Goal: Task Accomplishment & Management: Use online tool/utility

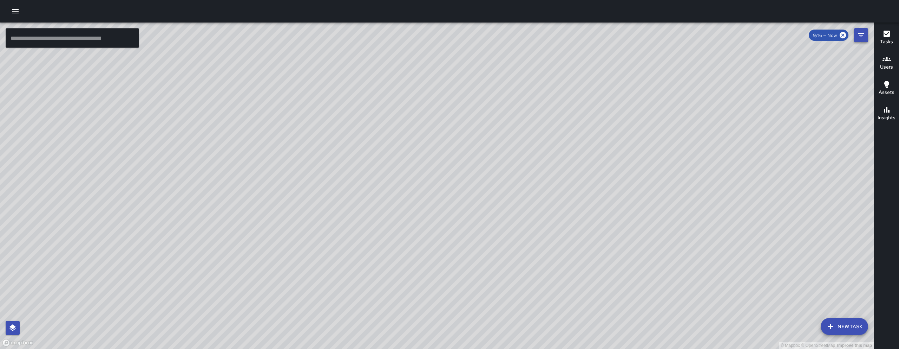
click at [855, 34] on button "Filters" at bounding box center [861, 35] width 14 height 14
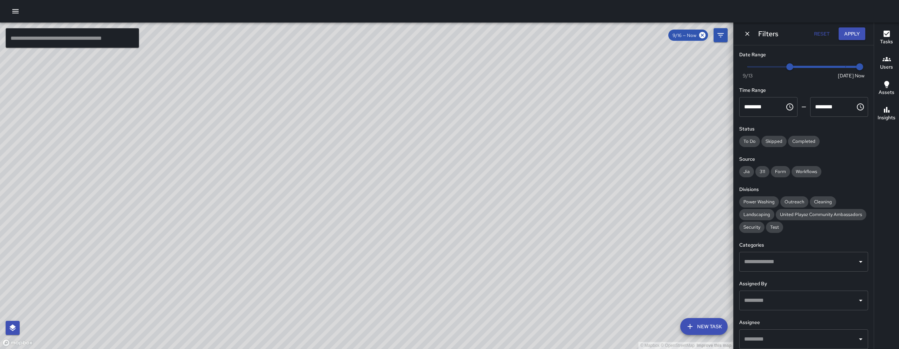
type input "*"
drag, startPoint x: 786, startPoint y: 65, endPoint x: 842, endPoint y: 68, distance: 55.9
click at [832, 68] on span "9/19" at bounding box center [831, 66] width 7 height 7
click at [841, 68] on span "Now [DATE] [DATE] 8:59 am" at bounding box center [804, 66] width 112 height 11
click at [842, 68] on span "Now [DATE] [DATE] 8:59 am" at bounding box center [804, 66] width 112 height 11
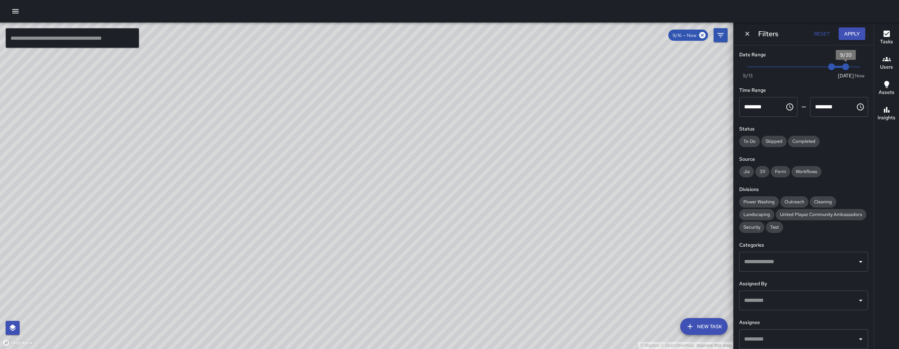
type input "*"
drag, startPoint x: 844, startPoint y: 66, endPoint x: 853, endPoint y: 67, distance: 9.2
click at [849, 67] on span "9/20" at bounding box center [845, 66] width 7 height 7
type input "*"
drag, startPoint x: 834, startPoint y: 66, endPoint x: 852, endPoint y: 67, distance: 17.6
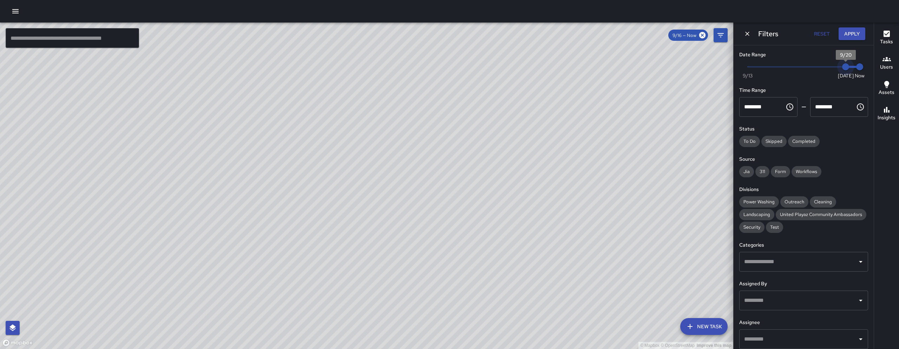
click at [852, 67] on span "Now [DATE] [DATE] 8:59 am" at bounding box center [804, 66] width 112 height 11
click at [852, 33] on button "Apply" at bounding box center [852, 33] width 27 height 13
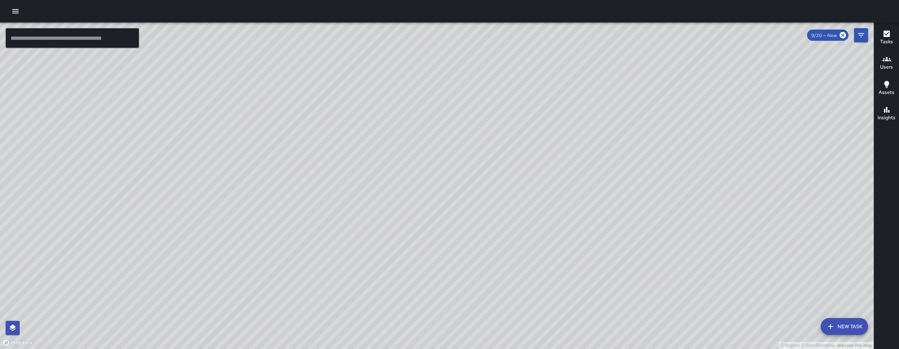
drag, startPoint x: 424, startPoint y: 164, endPoint x: 417, endPoint y: 175, distance: 13.4
click at [417, 175] on div "© Mapbox © OpenStreetMap Improve this map" at bounding box center [437, 185] width 874 height 326
drag, startPoint x: 420, startPoint y: 232, endPoint x: 458, endPoint y: 175, distance: 69.0
click at [458, 175] on div "© Mapbox © OpenStreetMap Improve this map" at bounding box center [437, 185] width 874 height 326
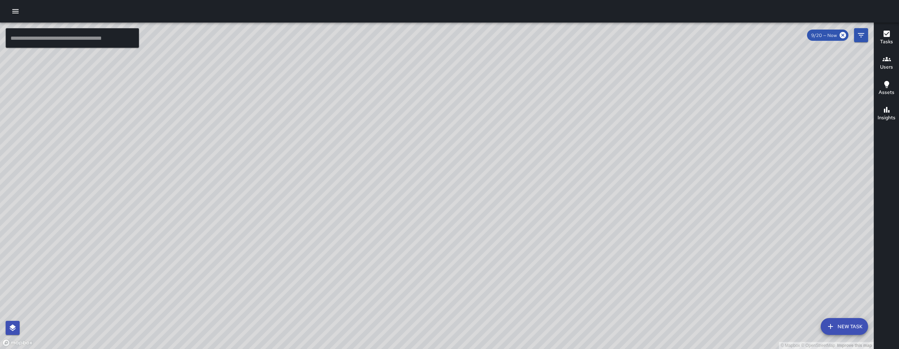
click at [458, 175] on div "© Mapbox © OpenStreetMap Improve this map" at bounding box center [437, 185] width 874 height 326
click at [268, 127] on div "© Mapbox © OpenStreetMap Improve this map" at bounding box center [437, 185] width 874 height 326
click at [262, 127] on div "© Mapbox © OpenStreetMap Improve this map" at bounding box center [437, 185] width 874 height 326
click at [259, 128] on div "© Mapbox © OpenStreetMap Improve this map DS [PERSON_NAME] Ambassador Tasks 8 /…" at bounding box center [437, 185] width 874 height 326
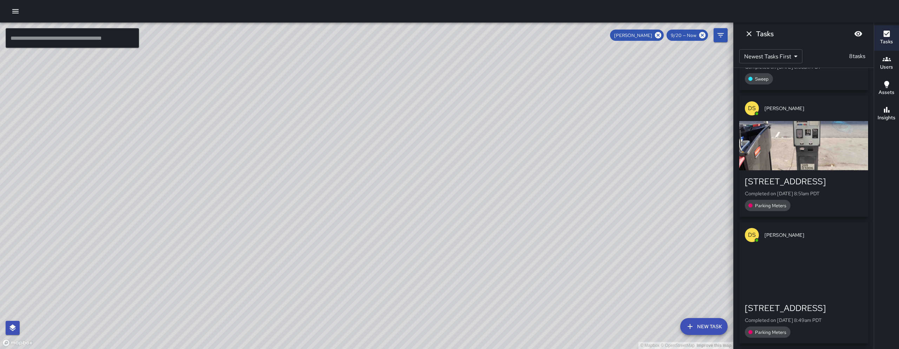
scroll to position [737, 0]
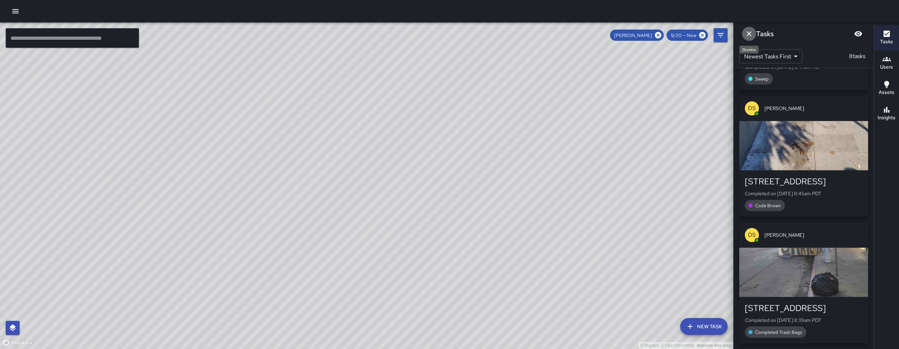
click at [746, 35] on icon "Dismiss" at bounding box center [749, 34] width 8 height 8
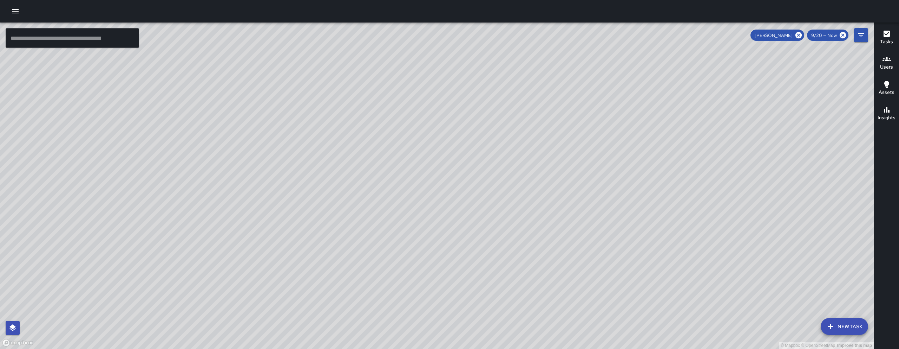
click at [17, 8] on icon "button" at bounding box center [15, 11] width 8 height 8
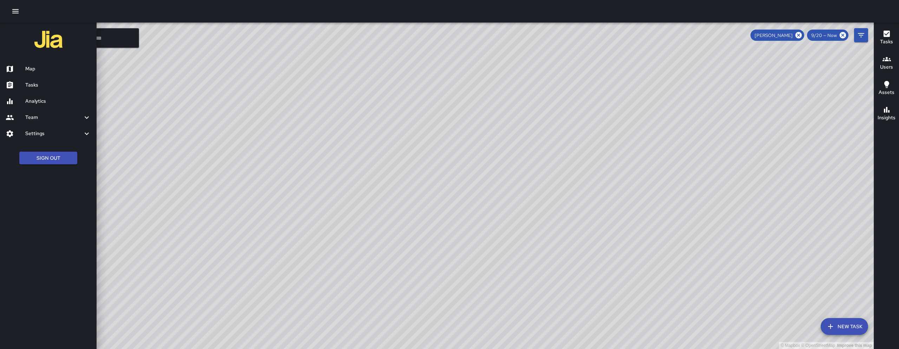
click at [51, 111] on div "Team" at bounding box center [48, 117] width 97 height 16
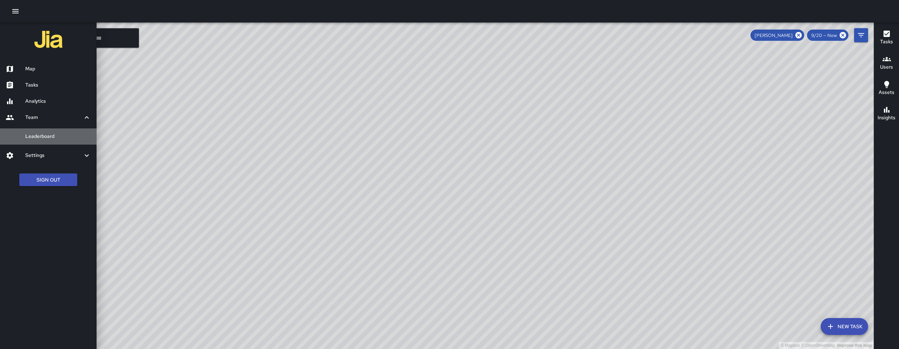
click at [41, 132] on h6 "Leaderboard" at bounding box center [58, 136] width 66 height 8
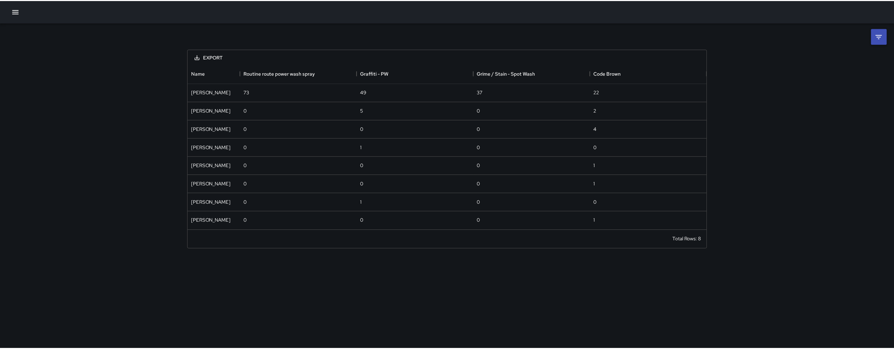
scroll to position [161, 517]
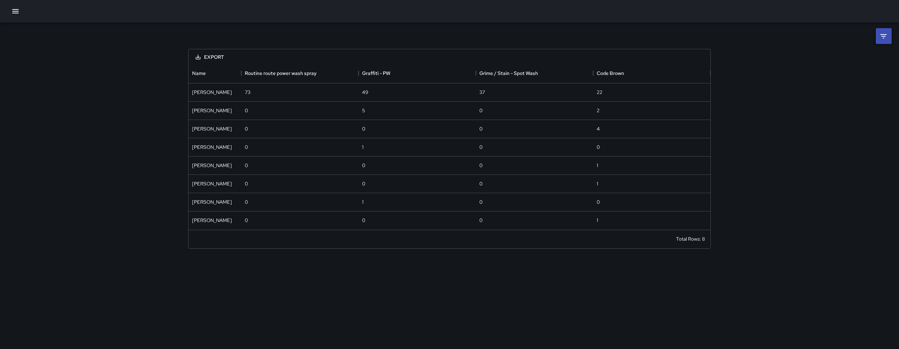
click at [884, 36] on icon at bounding box center [884, 36] width 6 height 4
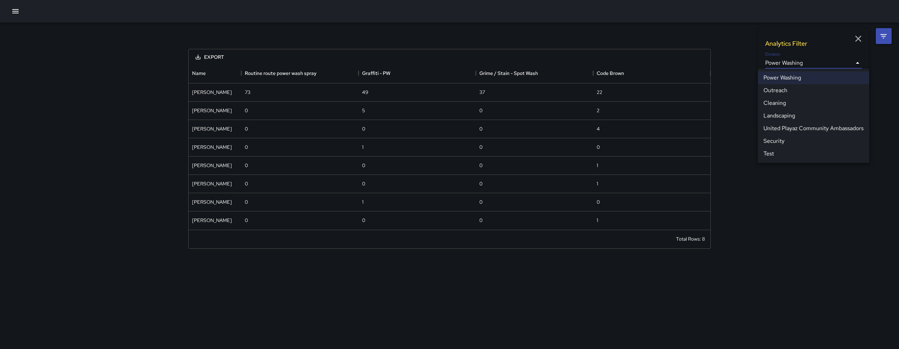
click at [833, 59] on body "**********" at bounding box center [449, 174] width 899 height 349
click at [795, 100] on li "Cleaning" at bounding box center [813, 103] width 111 height 13
type input "**********"
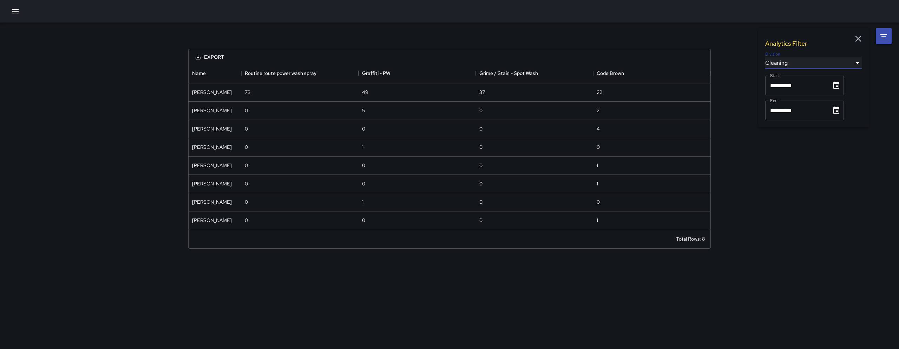
scroll to position [513, 517]
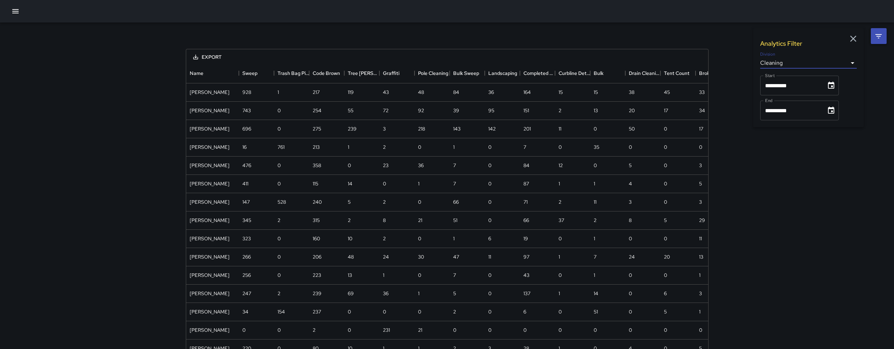
click at [833, 89] on icon "Choose date, selected date is Sep 1, 2025" at bounding box center [831, 85] width 8 height 8
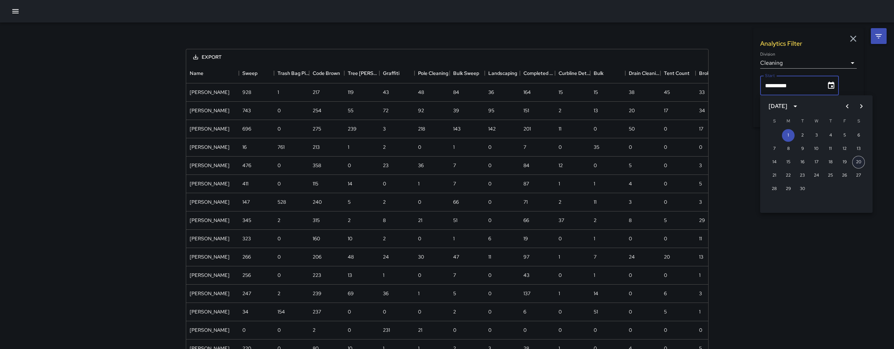
click at [862, 164] on button "20" at bounding box center [858, 162] width 13 height 13
type input "**********"
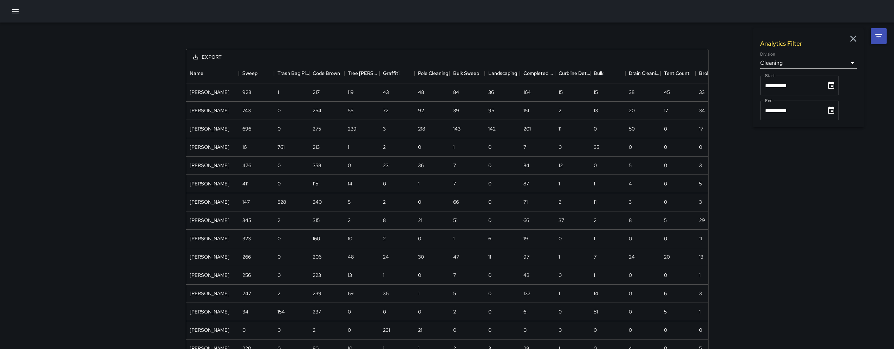
click at [836, 115] on button "Choose date, selected date is Sep 30, 2025" at bounding box center [831, 110] width 14 height 14
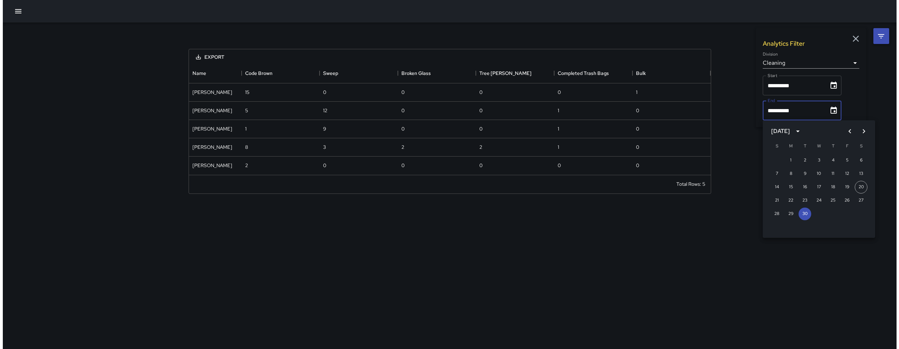
scroll to position [106, 517]
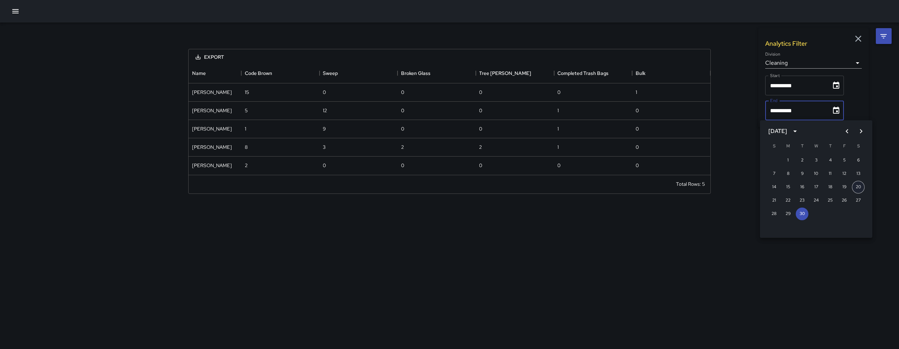
click at [860, 187] on button "20" at bounding box center [858, 187] width 13 height 13
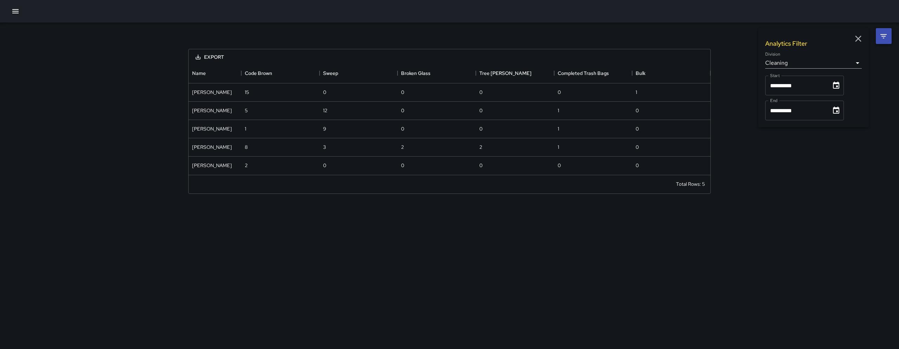
click at [834, 106] on button "Choose date, selected date is Sep 20, 2025" at bounding box center [836, 110] width 14 height 14
click at [844, 108] on button "Choose date, selected date is Sep 20, 2025" at bounding box center [836, 110] width 14 height 14
click at [841, 110] on icon "Choose date, selected date is Sep 20, 2025" at bounding box center [836, 110] width 8 height 8
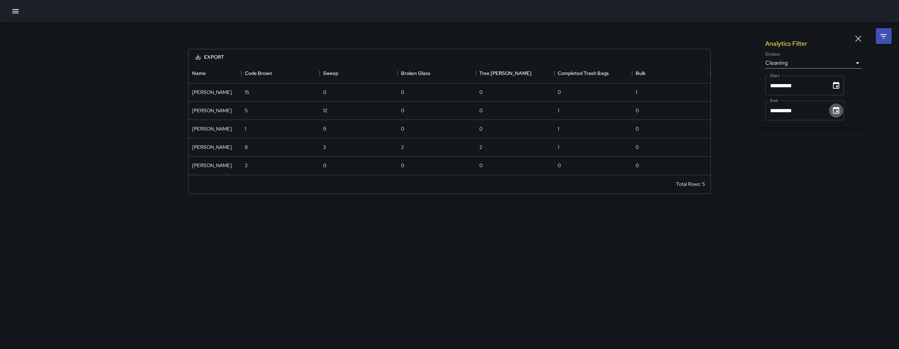
click at [841, 110] on icon "Choose date, selected date is Sep 20, 2025" at bounding box center [836, 110] width 8 height 8
click at [840, 110] on icon "Choose date, selected date is Sep 20, 2025" at bounding box center [836, 110] width 8 height 8
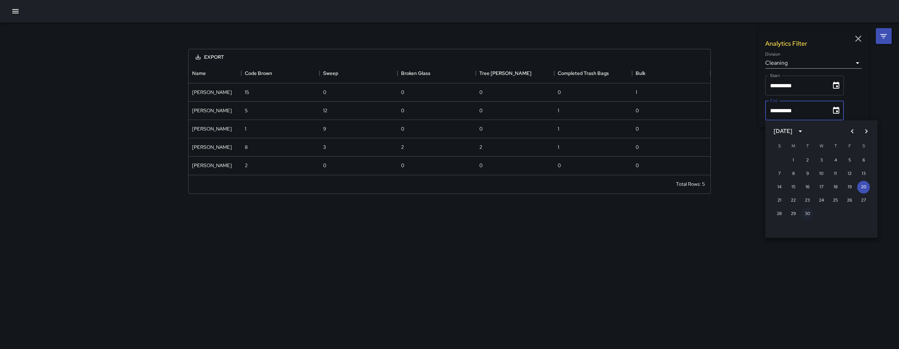
click at [809, 211] on button "30" at bounding box center [807, 213] width 13 height 13
type input "**********"
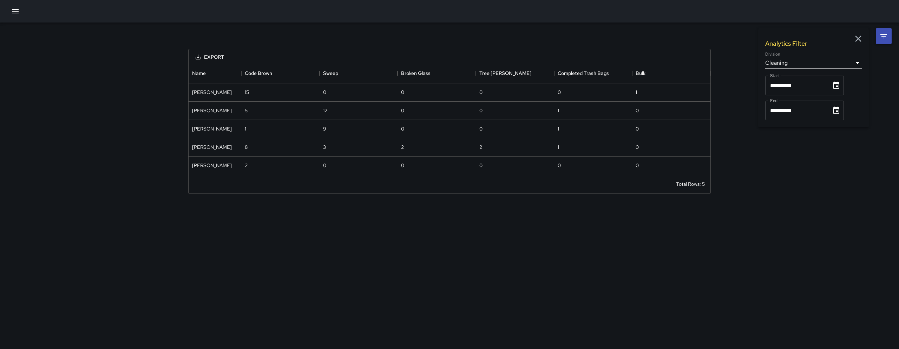
click at [833, 200] on div "**********" at bounding box center [449, 112] width 899 height 180
click at [862, 34] on icon "button" at bounding box center [858, 38] width 11 height 11
click at [19, 6] on button "button" at bounding box center [15, 11] width 14 height 14
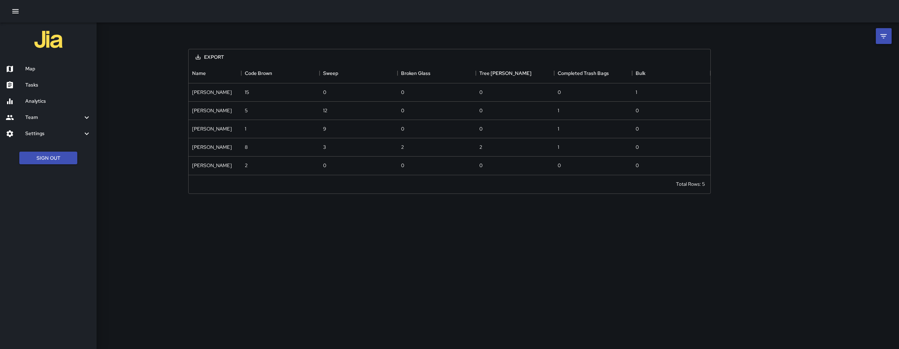
click at [30, 74] on div "Map" at bounding box center [48, 69] width 97 height 16
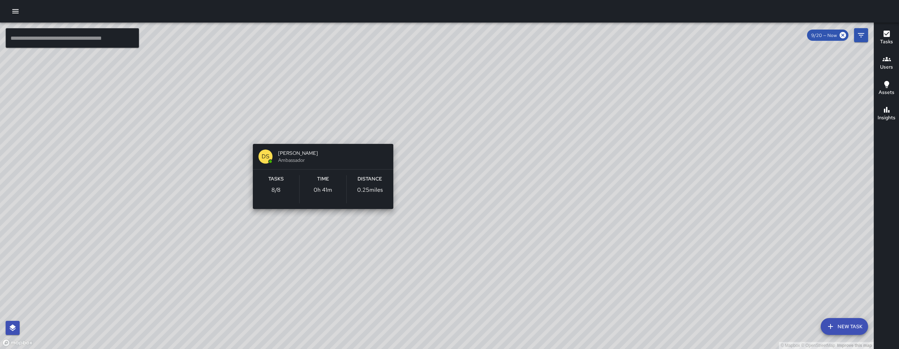
click at [320, 132] on div "© Mapbox © OpenStreetMap Improve this map DS [PERSON_NAME] Ambassador Tasks 8 /…" at bounding box center [437, 185] width 874 height 326
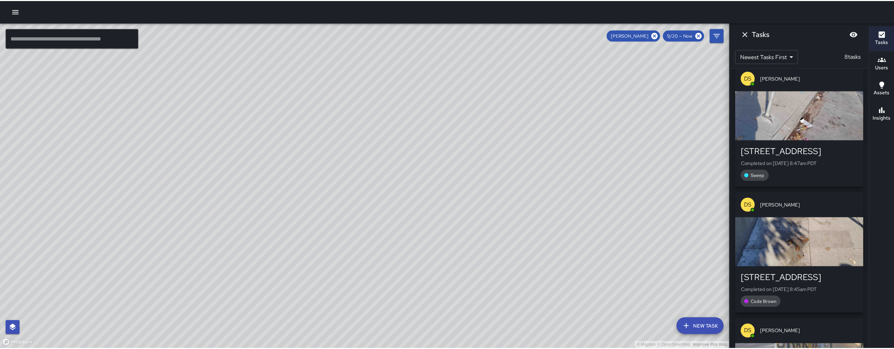
scroll to position [654, 0]
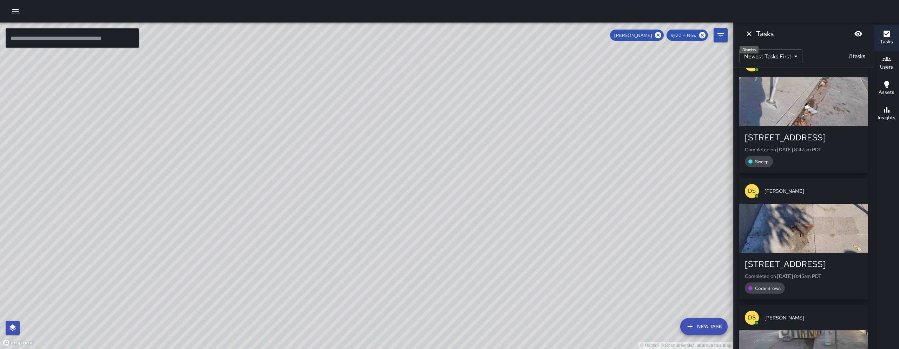
click at [751, 34] on icon "Dismiss" at bounding box center [749, 34] width 8 height 8
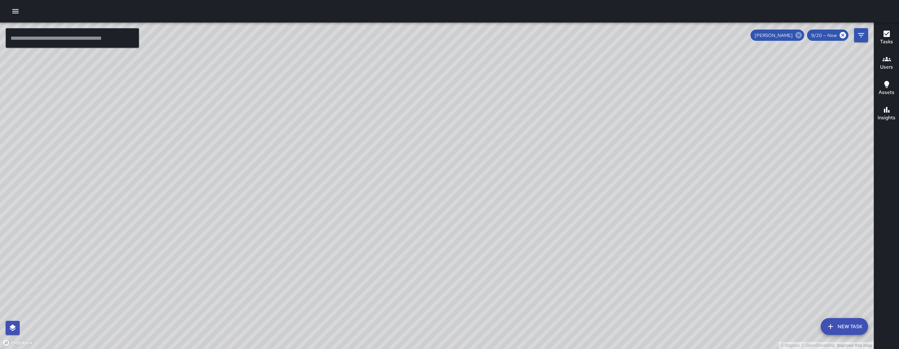
click at [800, 34] on icon at bounding box center [799, 35] width 6 height 6
click at [14, 12] on icon "button" at bounding box center [15, 11] width 8 height 8
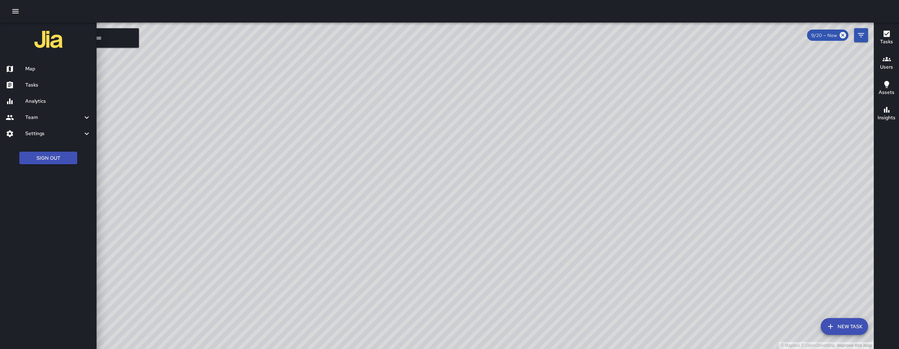
click at [181, 108] on div at bounding box center [449, 174] width 899 height 349
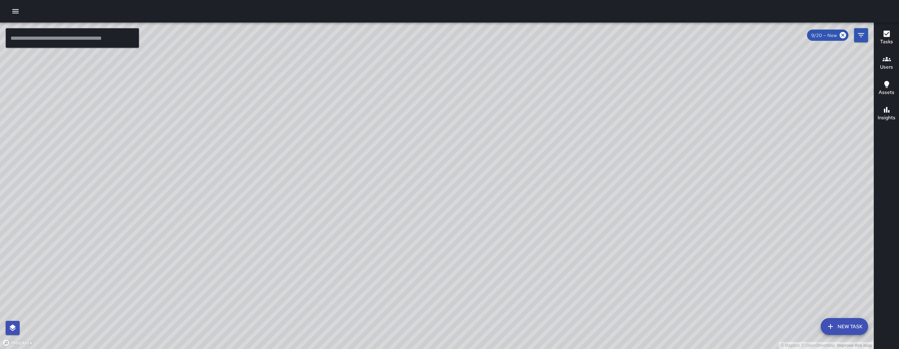
drag, startPoint x: 646, startPoint y: 234, endPoint x: 613, endPoint y: 227, distance: 34.2
click at [626, 230] on div "© Mapbox © OpenStreetMap Improve this map" at bounding box center [437, 185] width 874 height 326
click at [613, 227] on div "© Mapbox © OpenStreetMap Improve this map" at bounding box center [437, 185] width 874 height 326
drag, startPoint x: 700, startPoint y: 253, endPoint x: 584, endPoint y: 226, distance: 119.2
click at [584, 226] on div "© Mapbox © OpenStreetMap Improve this map" at bounding box center [437, 185] width 874 height 326
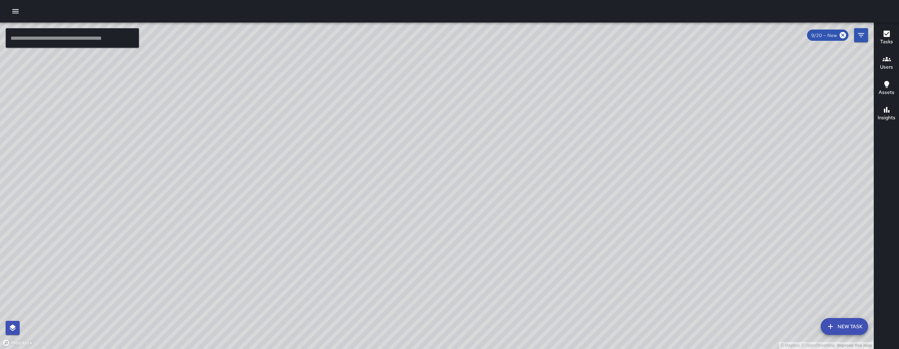
click at [584, 226] on div "© Mapbox © OpenStreetMap Improve this map" at bounding box center [437, 185] width 874 height 326
drag, startPoint x: 607, startPoint y: 239, endPoint x: 561, endPoint y: 227, distance: 47.6
click at [563, 227] on div "© Mapbox © OpenStreetMap Improve this map" at bounding box center [437, 185] width 874 height 326
drag, startPoint x: 445, startPoint y: 261, endPoint x: 450, endPoint y: 228, distance: 33.8
click at [450, 228] on div "© Mapbox © OpenStreetMap Improve this map" at bounding box center [437, 185] width 874 height 326
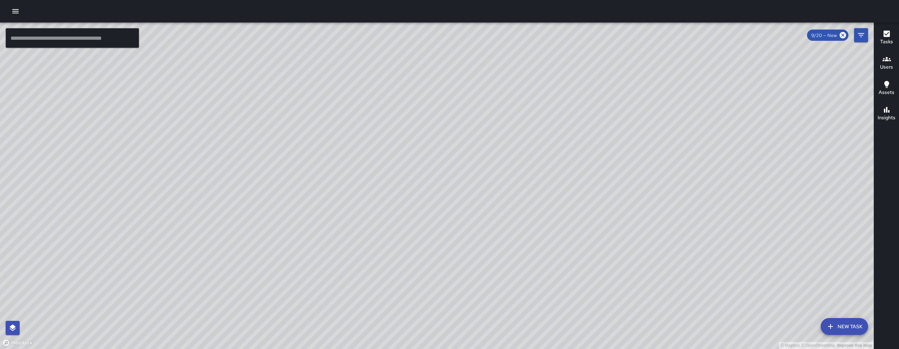
drag, startPoint x: 460, startPoint y: 269, endPoint x: 469, endPoint y: 234, distance: 36.6
click at [463, 245] on div "© Mapbox © OpenStreetMap Improve this map" at bounding box center [437, 185] width 874 height 326
drag, startPoint x: 470, startPoint y: 233, endPoint x: 489, endPoint y: 189, distance: 47.8
click at [489, 190] on div "© Mapbox © OpenStreetMap Improve this map" at bounding box center [437, 185] width 874 height 326
drag, startPoint x: 489, startPoint y: 189, endPoint x: 496, endPoint y: 192, distance: 7.9
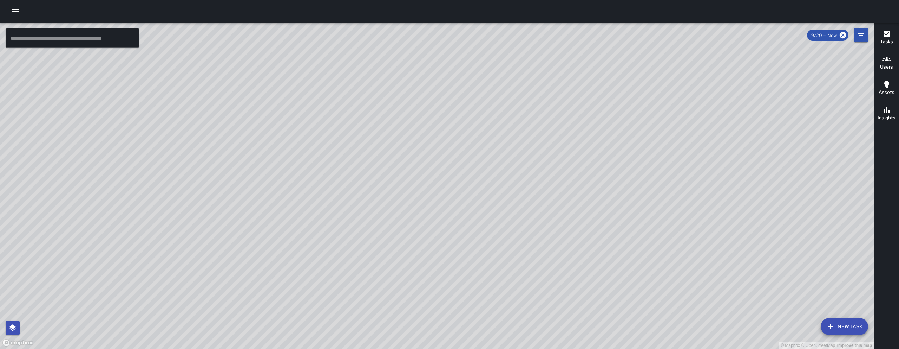
click at [496, 192] on div "© Mapbox © OpenStreetMap Improve this map" at bounding box center [437, 185] width 874 height 326
click at [11, 10] on icon "button" at bounding box center [15, 11] width 8 height 8
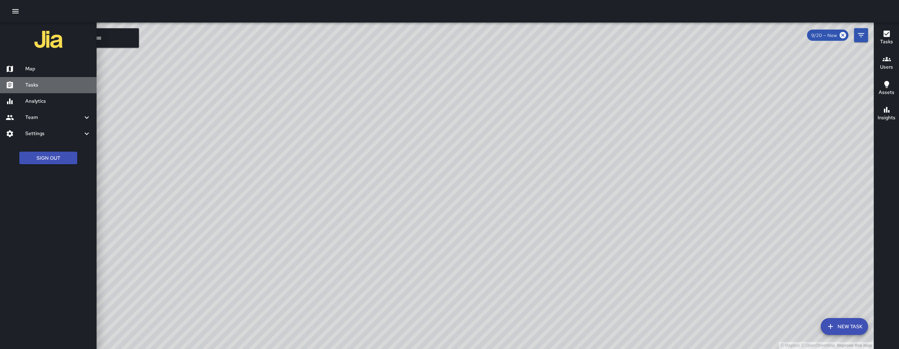
click at [50, 87] on h6 "Tasks" at bounding box center [58, 85] width 66 height 8
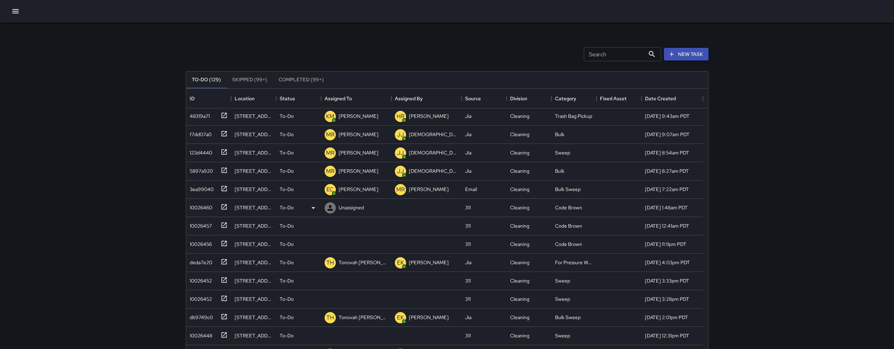
scroll to position [1, 0]
click at [198, 206] on div "10026460" at bounding box center [199, 206] width 25 height 10
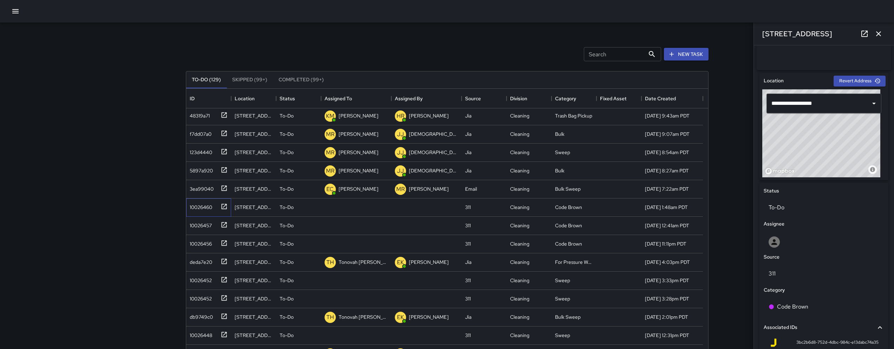
scroll to position [201, 0]
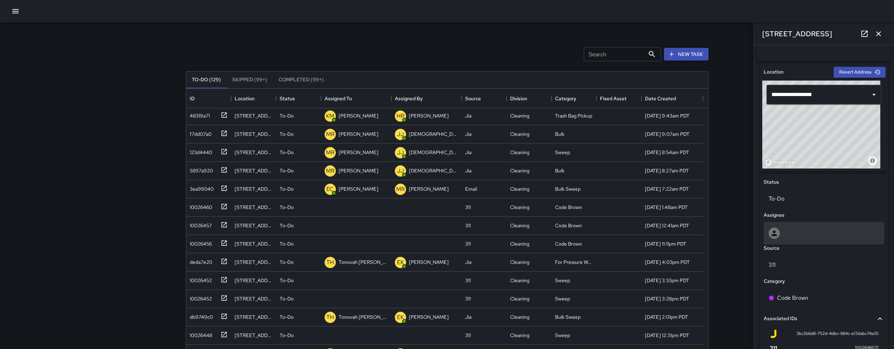
click at [805, 243] on div at bounding box center [824, 233] width 121 height 22
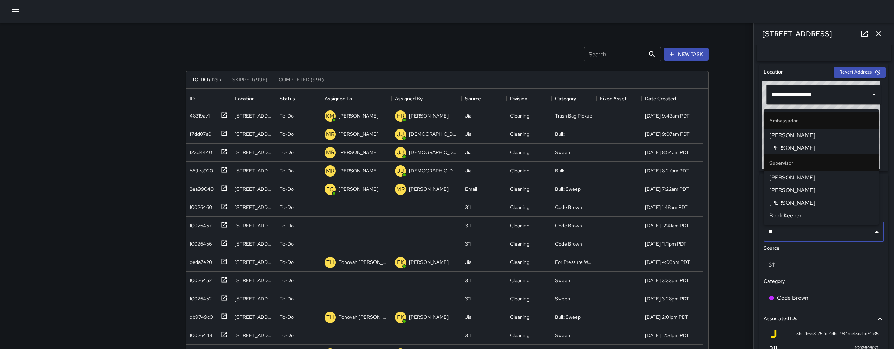
type input "***"
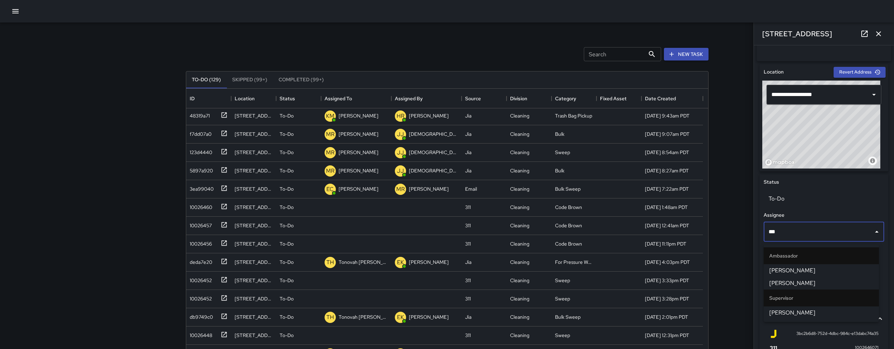
click at [807, 286] on span "[PERSON_NAME]" at bounding box center [821, 283] width 104 height 8
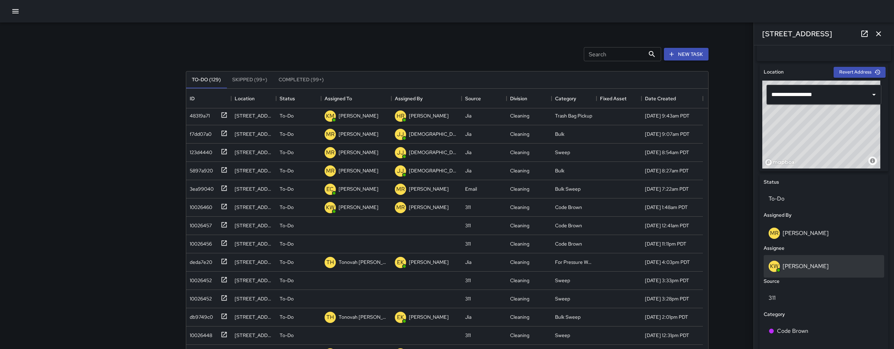
click at [813, 269] on p "[PERSON_NAME]" at bounding box center [806, 265] width 46 height 7
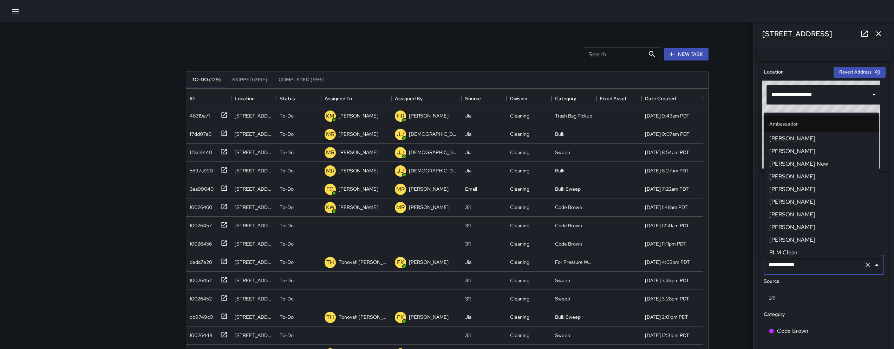
click at [813, 271] on input "**********" at bounding box center [814, 264] width 95 height 13
type input "*"
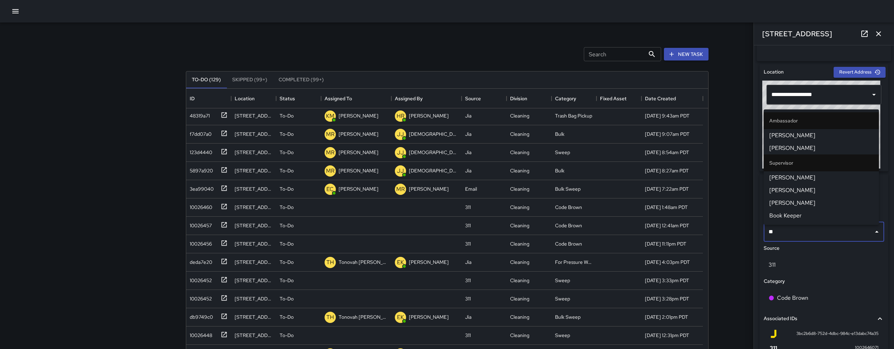
type input "***"
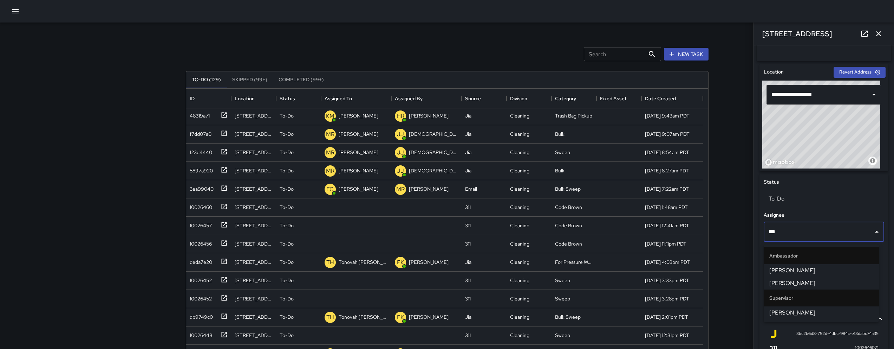
click at [798, 309] on span "[PERSON_NAME]" at bounding box center [821, 312] width 104 height 8
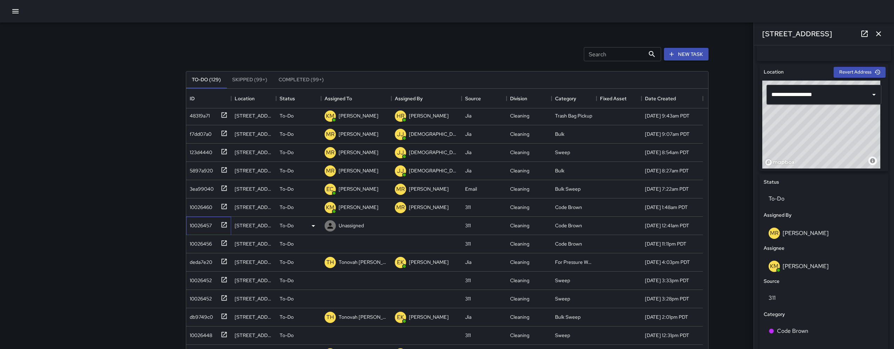
click at [211, 222] on div "10026457" at bounding box center [199, 224] width 25 height 10
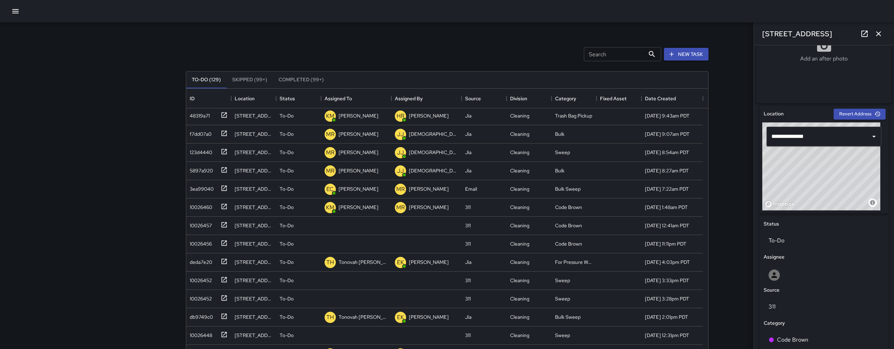
scroll to position [163, 0]
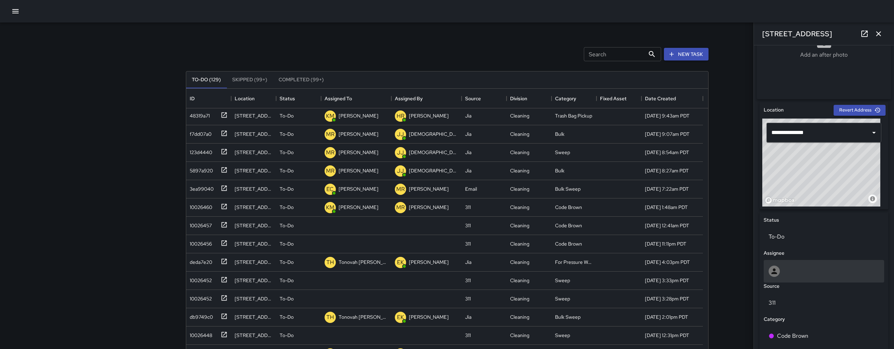
click at [795, 275] on div at bounding box center [824, 270] width 111 height 11
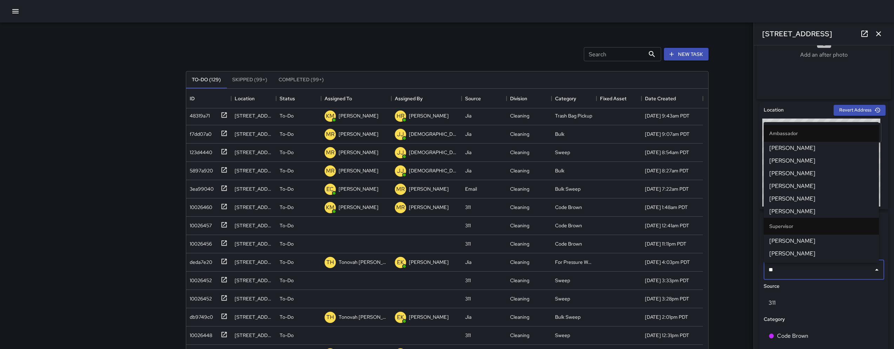
type input "***"
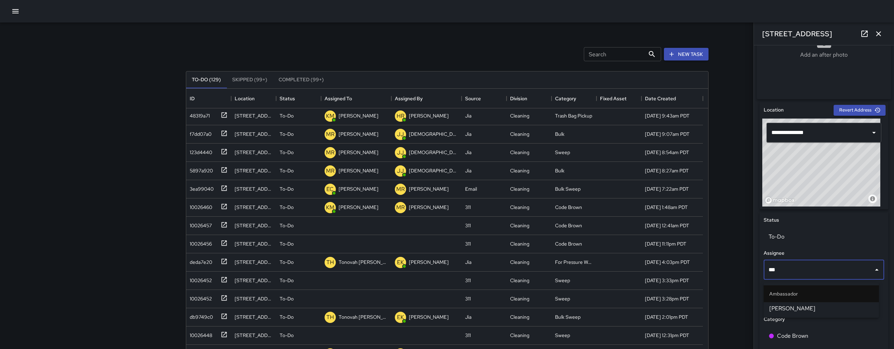
click at [802, 306] on span "[PERSON_NAME]" at bounding box center [821, 308] width 104 height 8
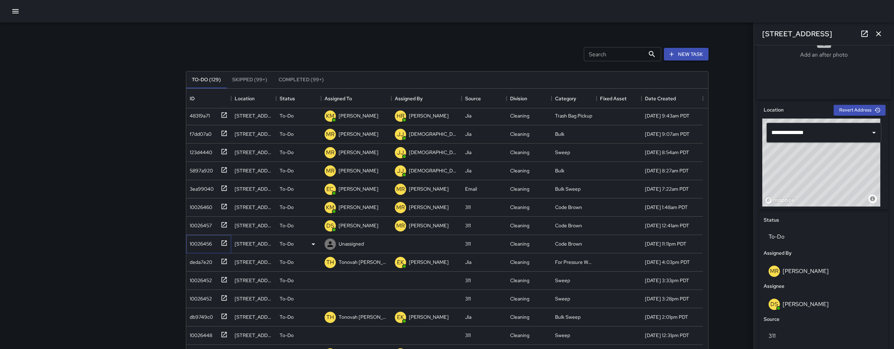
click at [201, 242] on div "10026456" at bounding box center [199, 242] width 25 height 10
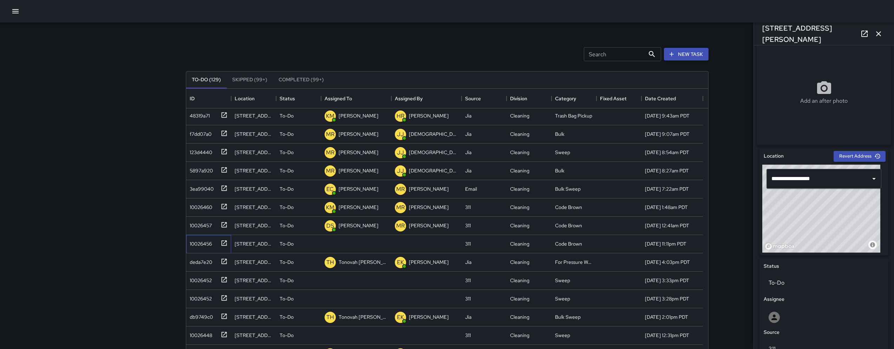
scroll to position [270, 0]
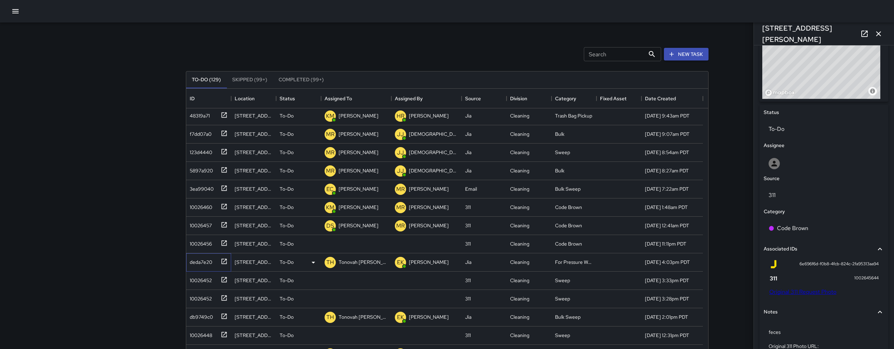
click at [201, 262] on div "deda7e20" at bounding box center [199, 260] width 25 height 10
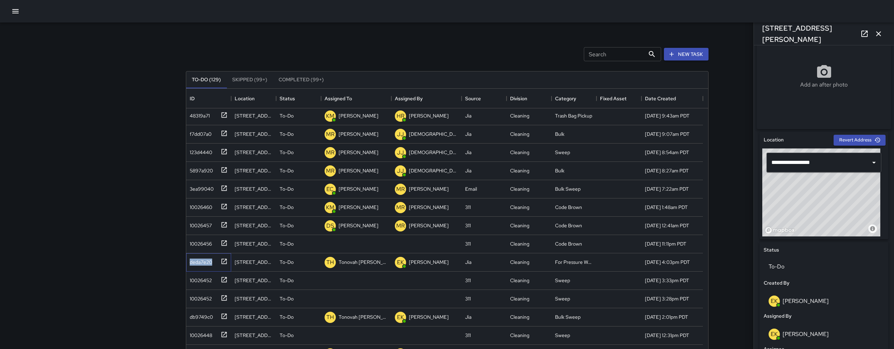
scroll to position [279, 0]
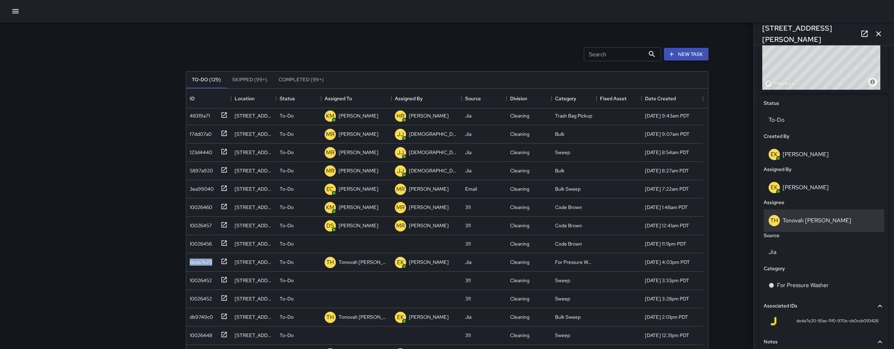
click at [807, 220] on p "Tonovah [PERSON_NAME]" at bounding box center [817, 219] width 69 height 7
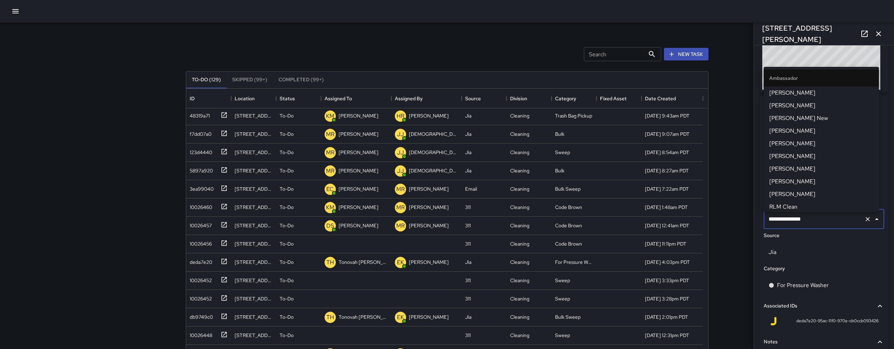
click at [807, 220] on input "**********" at bounding box center [814, 218] width 95 height 13
click at [820, 221] on input "**********" at bounding box center [814, 218] width 95 height 13
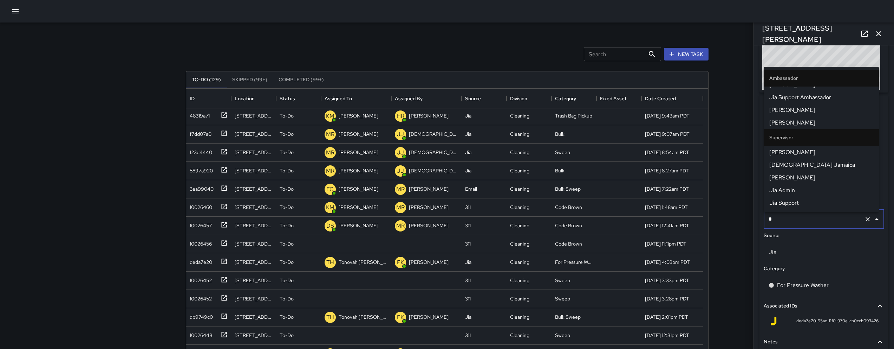
scroll to position [0, 0]
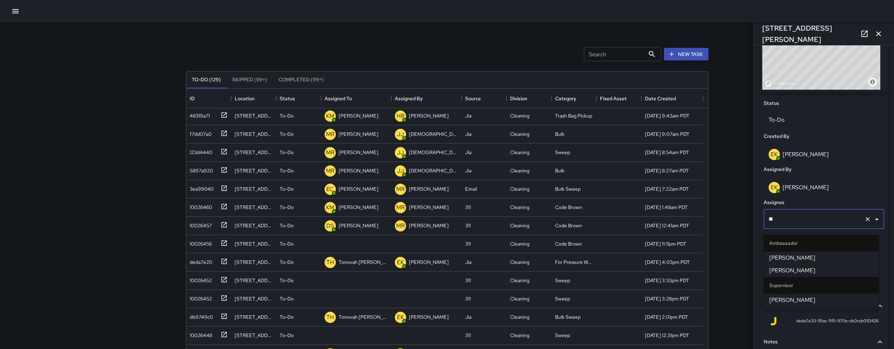
type input "***"
click at [830, 255] on span "[PERSON_NAME]" at bounding box center [821, 257] width 104 height 8
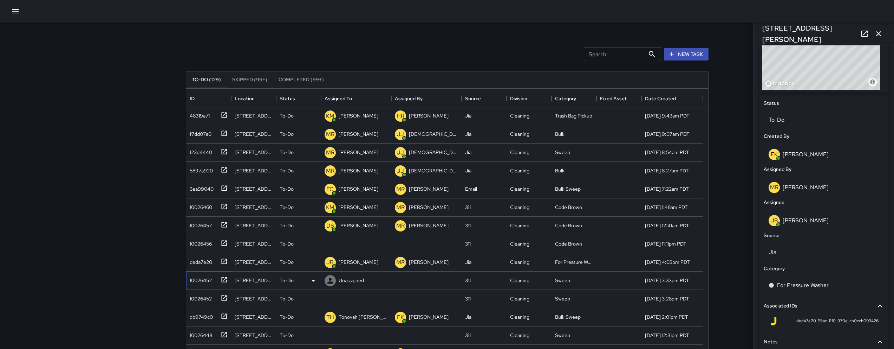
click at [189, 276] on div "10026452" at bounding box center [199, 279] width 25 height 10
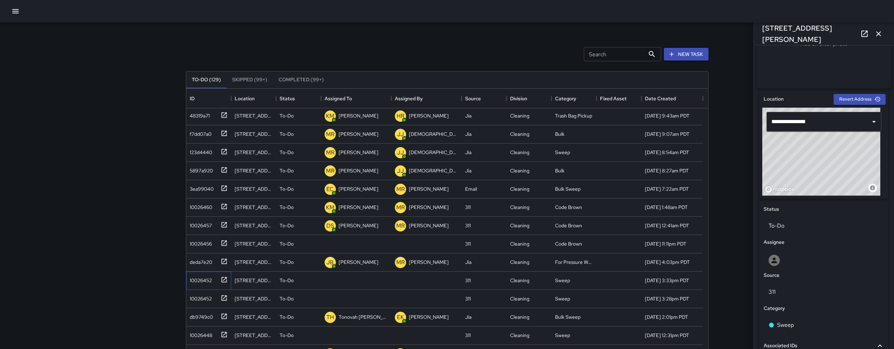
scroll to position [184, 0]
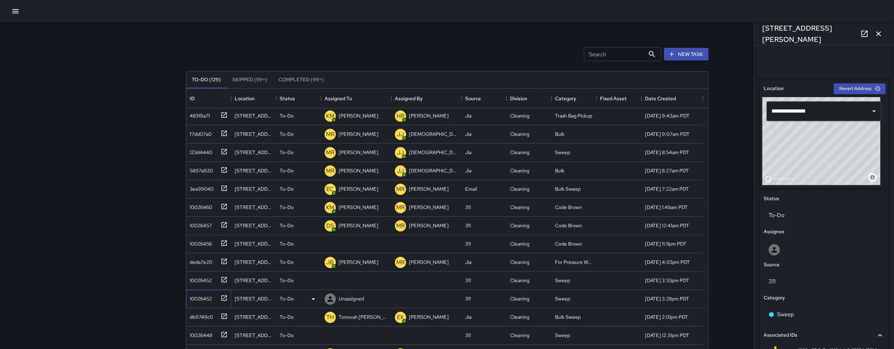
click at [201, 301] on div "10026452" at bounding box center [199, 297] width 25 height 10
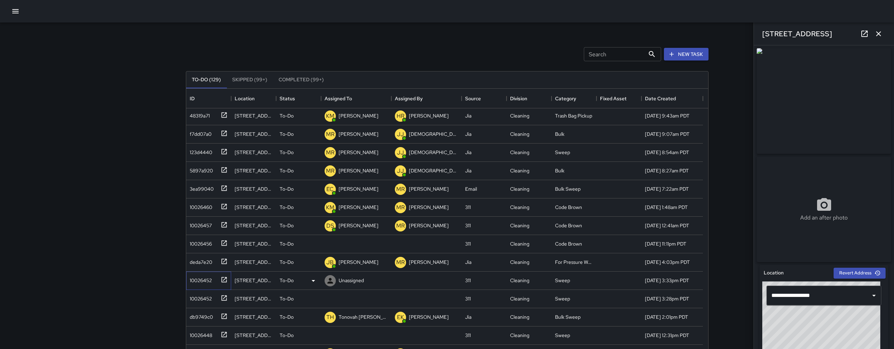
click at [202, 275] on div "10026452" at bounding box center [199, 279] width 25 height 10
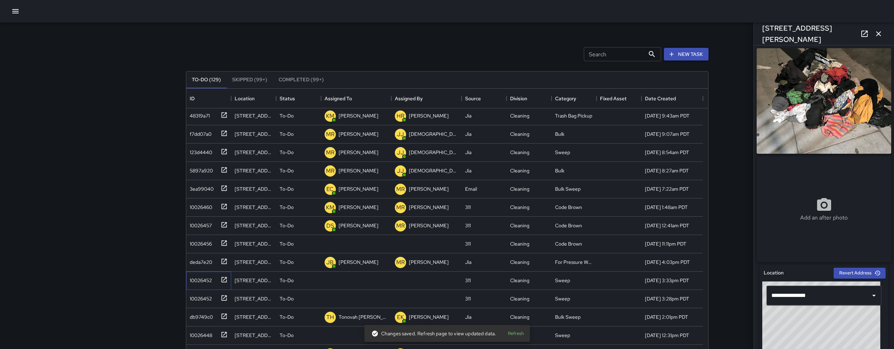
scroll to position [240, 0]
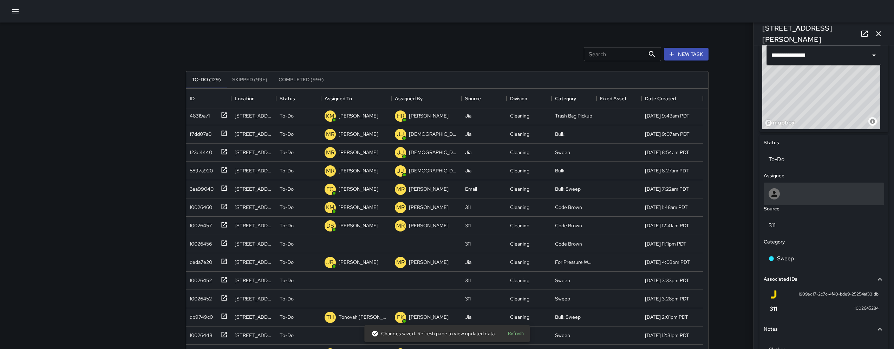
click at [813, 191] on div at bounding box center [824, 193] width 111 height 11
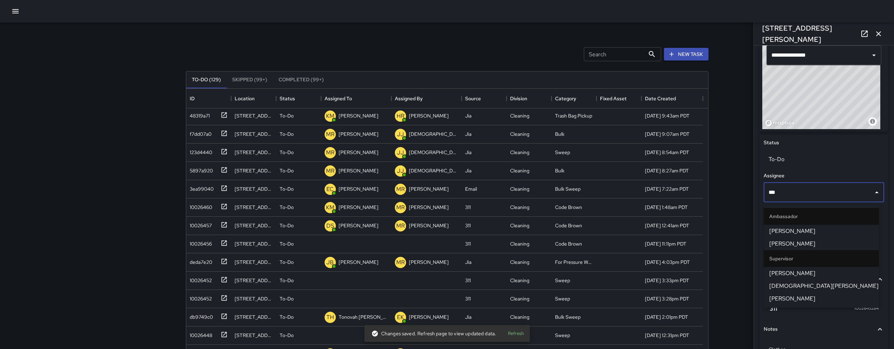
type input "****"
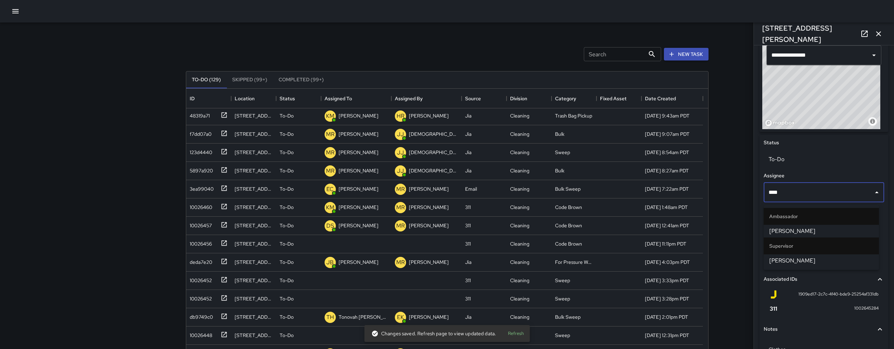
click at [803, 258] on span "[PERSON_NAME]" at bounding box center [821, 260] width 104 height 8
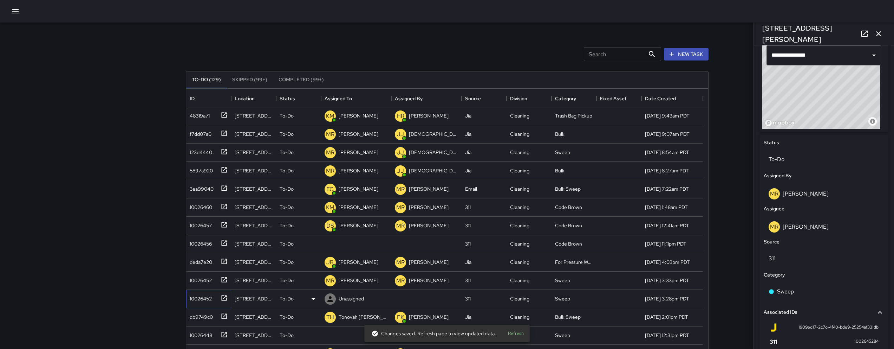
click at [187, 301] on div "10026452" at bounding box center [199, 297] width 25 height 10
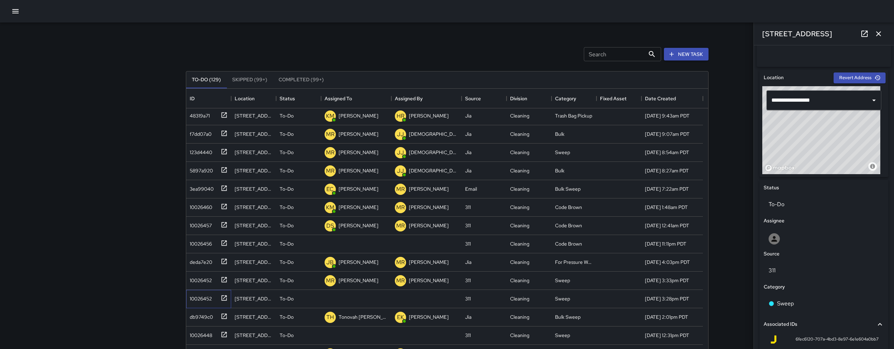
scroll to position [223, 0]
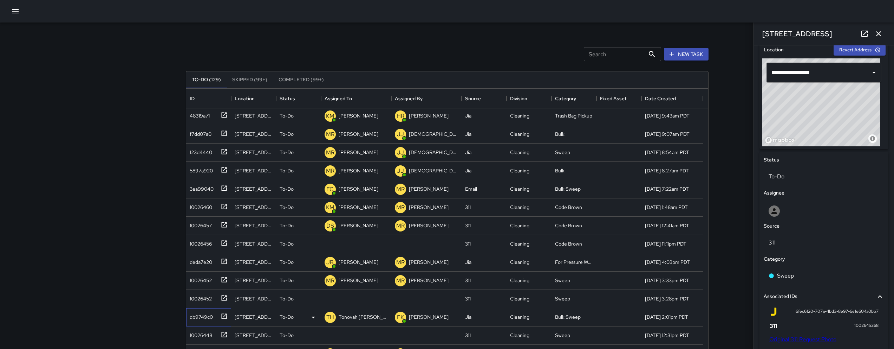
click at [202, 318] on div "db9749c0" at bounding box center [200, 315] width 26 height 10
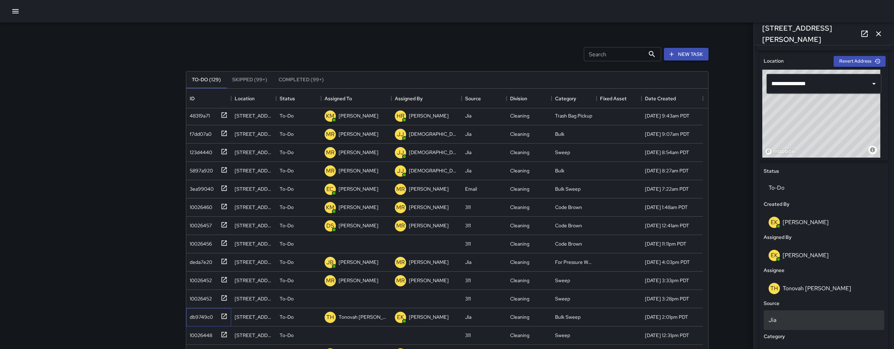
scroll to position [216, 0]
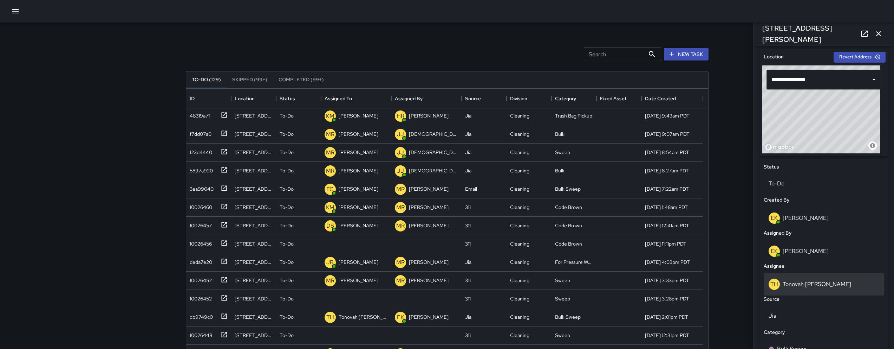
click at [810, 287] on p "Tonovah [PERSON_NAME]" at bounding box center [817, 283] width 69 height 7
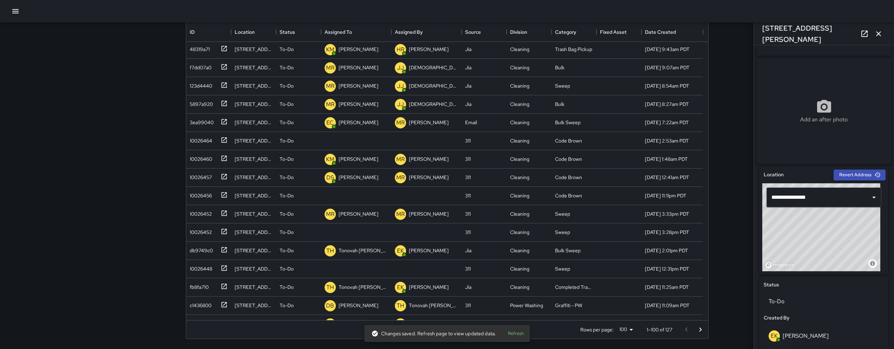
scroll to position [191, 0]
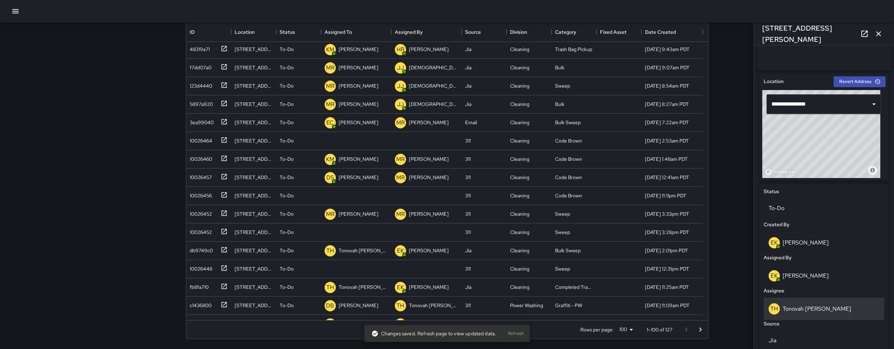
click at [823, 317] on div "TH Tonovah [PERSON_NAME]" at bounding box center [824, 308] width 121 height 22
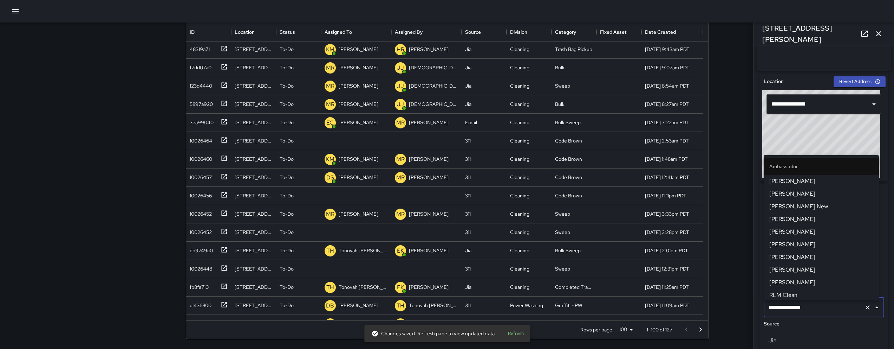
scroll to position [423, 0]
click at [822, 314] on input "**********" at bounding box center [814, 306] width 95 height 13
click at [821, 314] on input "**********" at bounding box center [814, 306] width 95 height 13
click at [821, 313] on input "**********" at bounding box center [814, 306] width 95 height 13
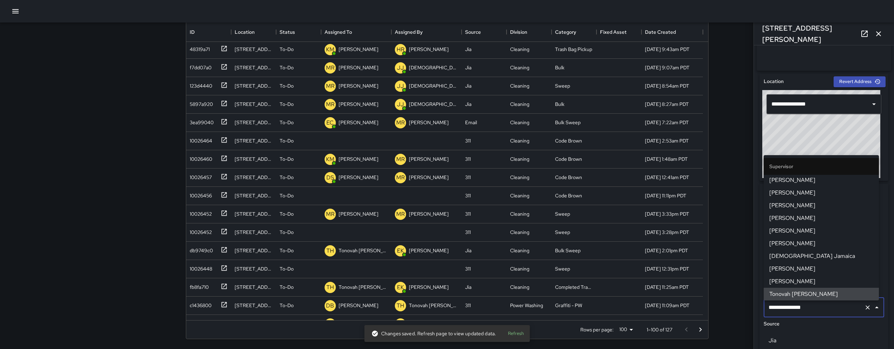
click at [821, 313] on input "**********" at bounding box center [814, 306] width 95 height 13
type input "***"
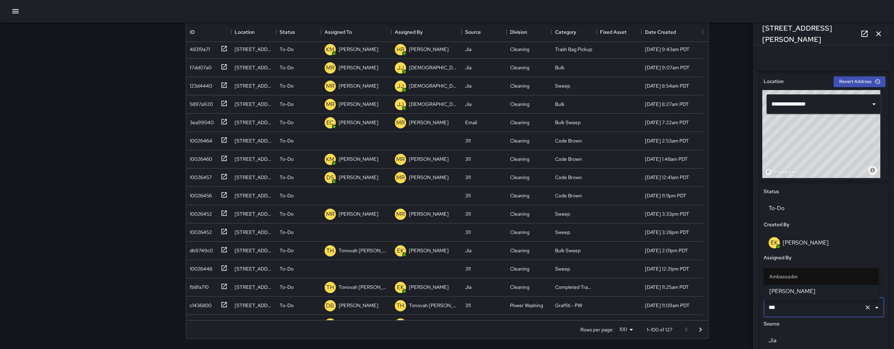
click at [806, 291] on span "[PERSON_NAME]" at bounding box center [821, 291] width 104 height 8
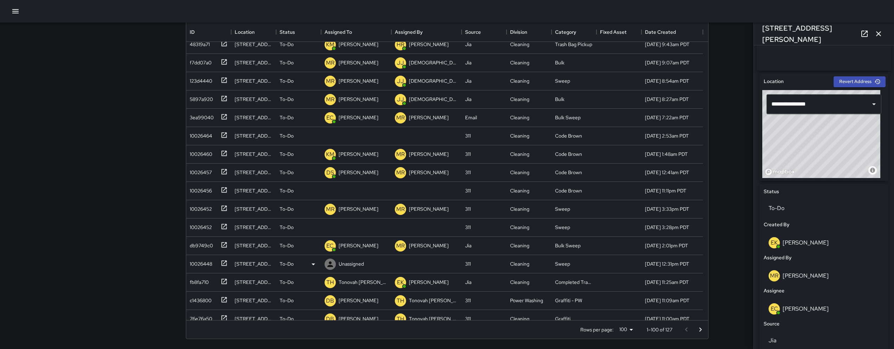
scroll to position [68, 0]
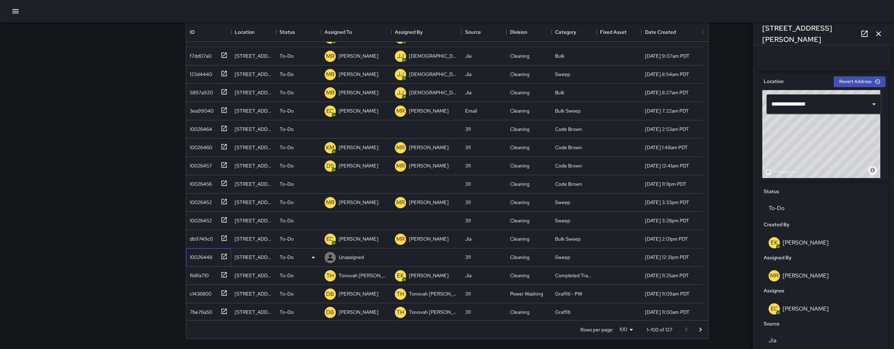
click at [206, 255] on div "10026448" at bounding box center [199, 255] width 25 height 10
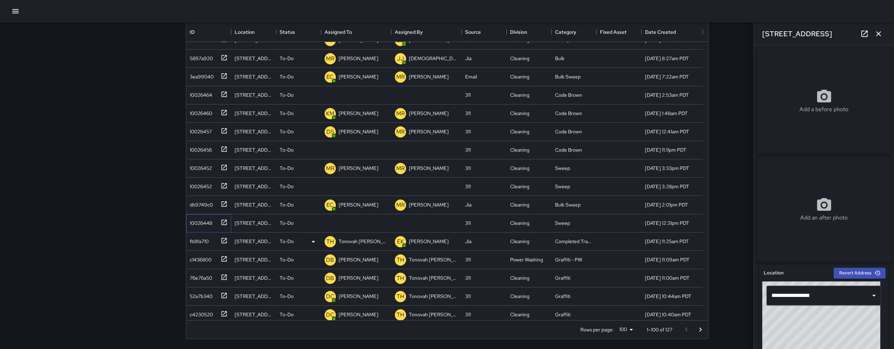
scroll to position [102, 0]
click at [191, 245] on div "fb8fa710" at bounding box center [208, 241] width 45 height 18
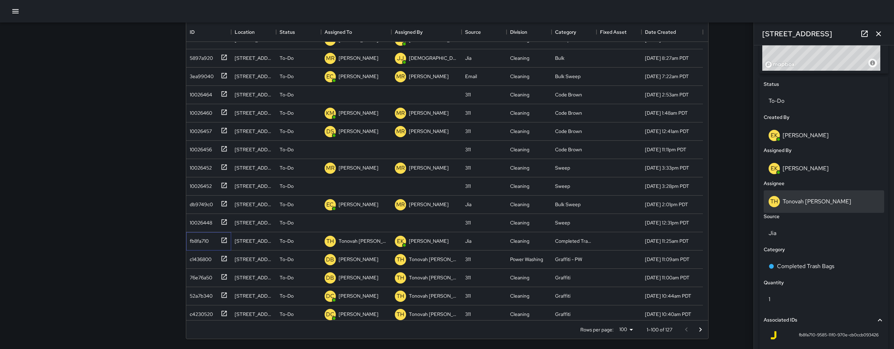
scroll to position [297, 0]
click at [799, 197] on div "TH Tonovah [PERSON_NAME]" at bounding box center [824, 203] width 121 height 22
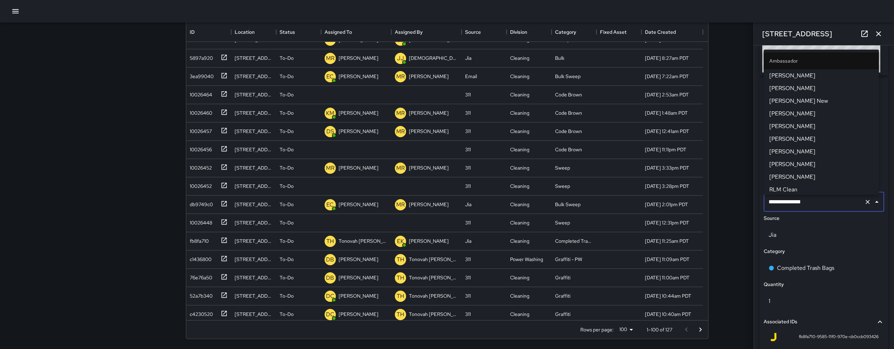
click at [799, 197] on input "**********" at bounding box center [814, 201] width 95 height 13
click at [828, 211] on div "**********" at bounding box center [824, 202] width 121 height 20
click at [828, 208] on input "**********" at bounding box center [814, 201] width 95 height 13
click at [827, 208] on input "**********" at bounding box center [814, 201] width 95 height 13
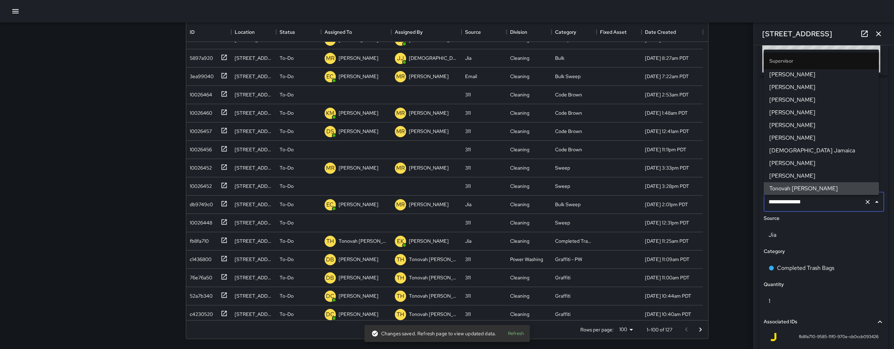
click at [827, 208] on input "**********" at bounding box center [814, 201] width 95 height 13
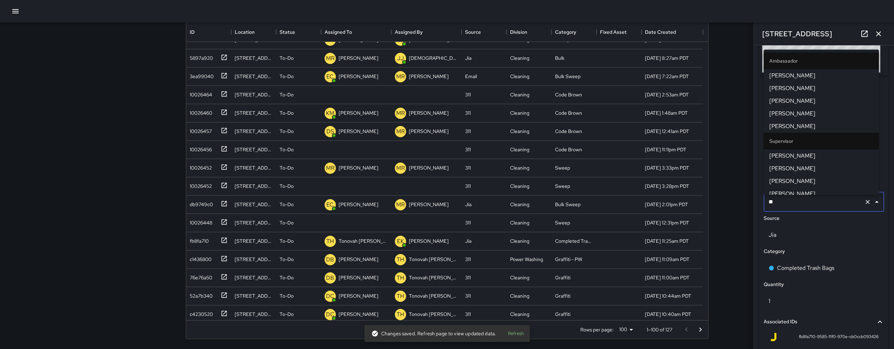
type input "***"
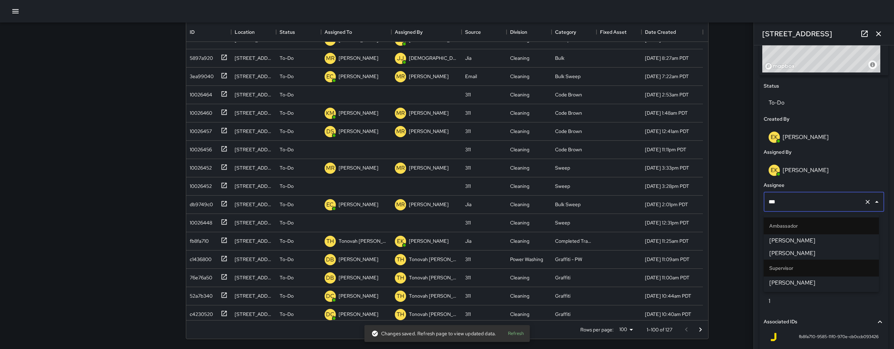
click at [794, 281] on span "[PERSON_NAME]" at bounding box center [821, 282] width 104 height 8
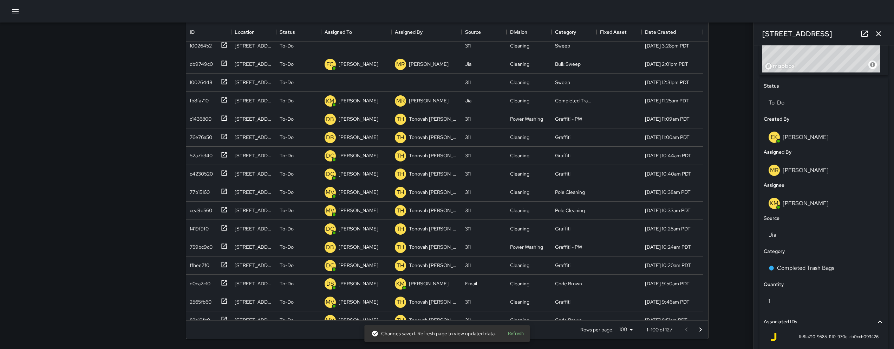
scroll to position [244, 0]
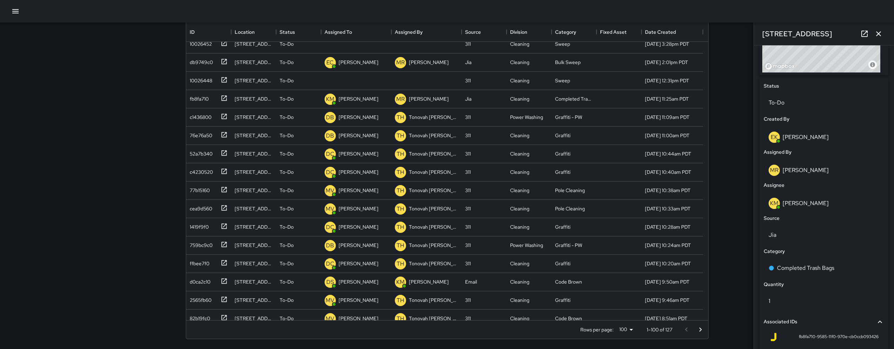
click at [874, 33] on icon "button" at bounding box center [878, 34] width 8 height 8
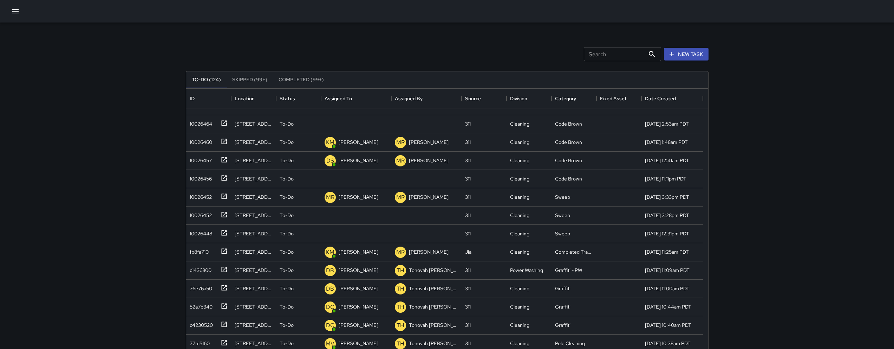
scroll to position [100, 0]
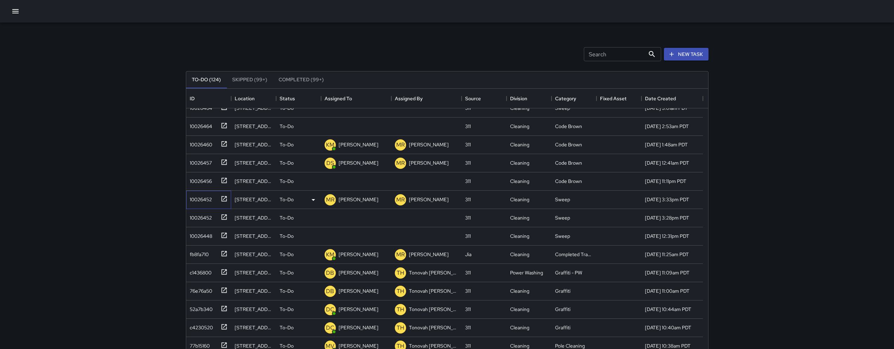
click at [187, 194] on div "10026452" at bounding box center [199, 198] width 25 height 10
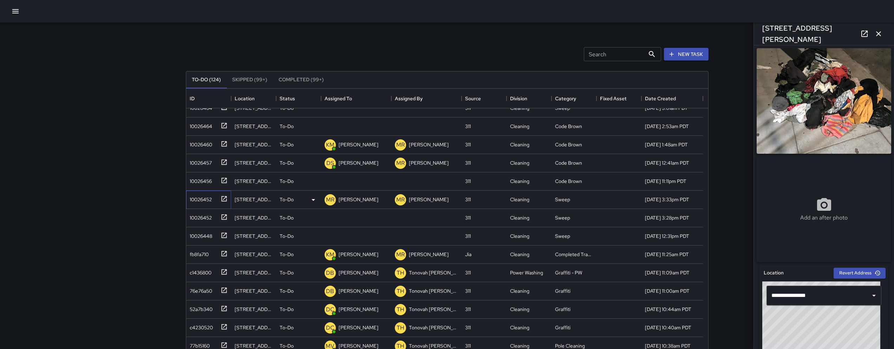
click at [187, 194] on div "10026452" at bounding box center [199, 198] width 25 height 10
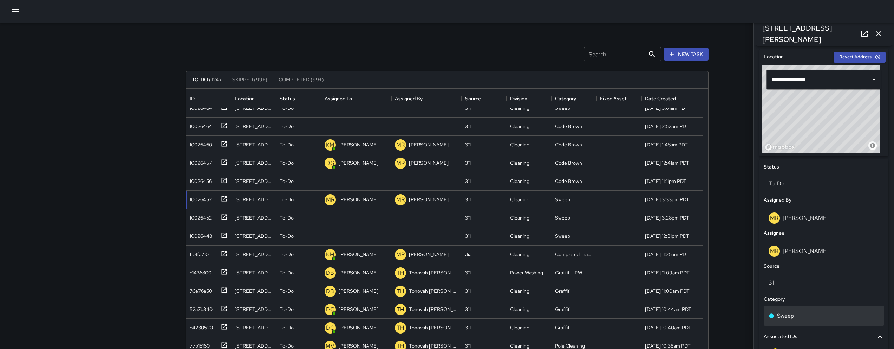
scroll to position [198, 0]
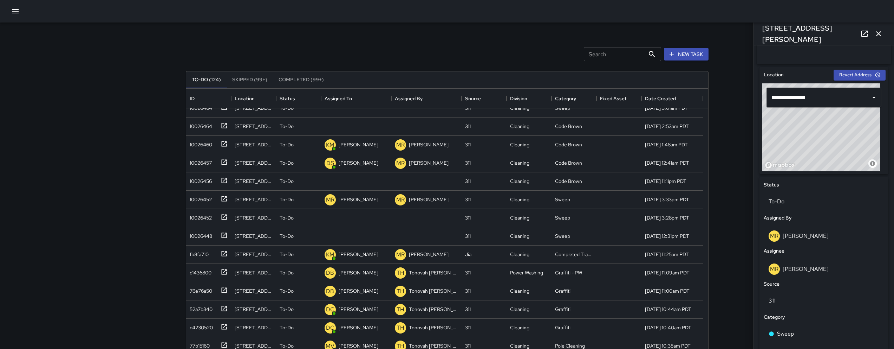
click at [875, 32] on icon "button" at bounding box center [878, 34] width 8 height 8
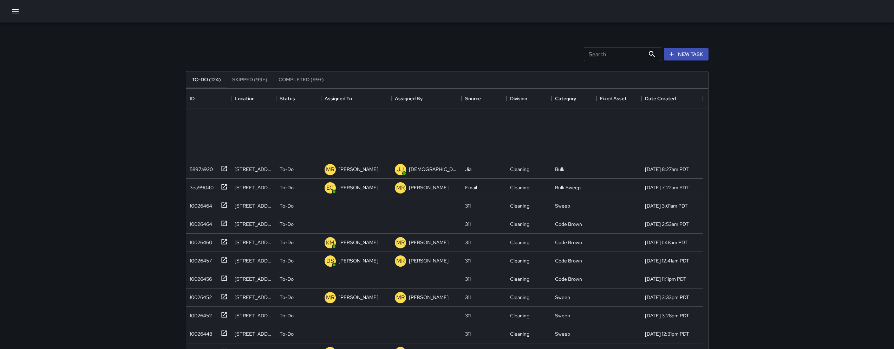
scroll to position [0, 0]
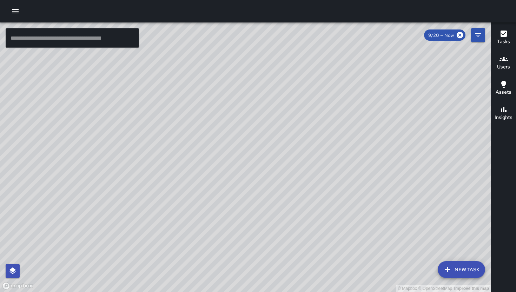
drag, startPoint x: 277, startPoint y: 131, endPoint x: 336, endPoint y: 129, distance: 58.3
click at [278, 136] on div "© Mapbox © OpenStreetMap Improve this map" at bounding box center [245, 157] width 491 height 270
click at [471, 34] on div "9/20 — Now" at bounding box center [454, 35] width 61 height 14
click at [477, 37] on icon "Filters" at bounding box center [478, 35] width 8 height 8
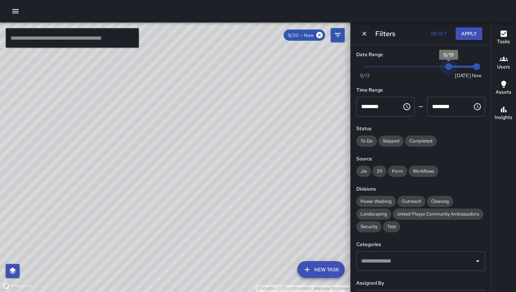
drag, startPoint x: 454, startPoint y: 70, endPoint x: 450, endPoint y: 69, distance: 4.1
click at [450, 69] on span "9/19" at bounding box center [448, 66] width 7 height 7
type input "*"
click at [453, 70] on span "9/19" at bounding box center [448, 66] width 7 height 7
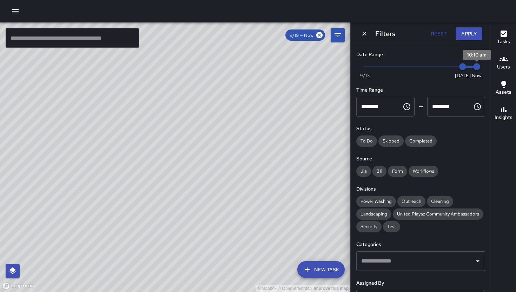
drag, startPoint x: 474, startPoint y: 71, endPoint x: 484, endPoint y: 73, distance: 9.7
click at [484, 73] on div "Date Range Now Today 9/13 9/20 10:10 am Time Range ******** ​ ******** ​ Status…" at bounding box center [421, 168] width 140 height 247
click at [360, 35] on button "Dismiss" at bounding box center [364, 33] width 11 height 11
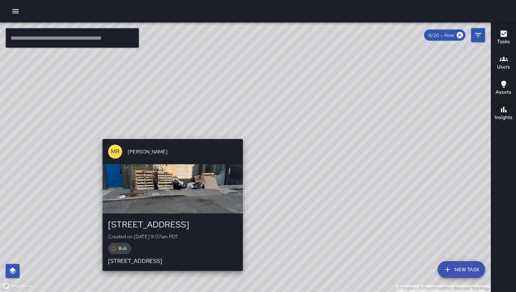
click at [169, 137] on div "MR Maria Rosas 576 Natoma Street Created on 9/20/2025, 9:07am PDT Bulk 576 Nato…" at bounding box center [173, 205] width 146 height 138
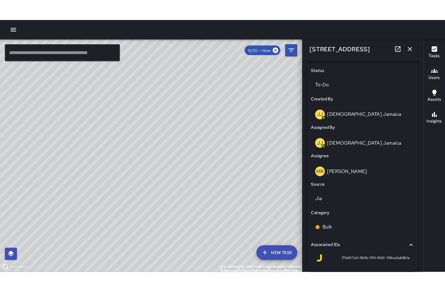
scroll to position [391, 0]
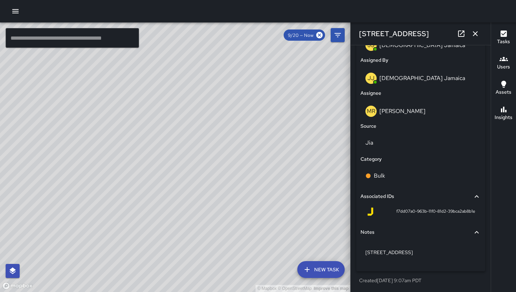
click at [473, 30] on icon "button" at bounding box center [475, 34] width 8 height 8
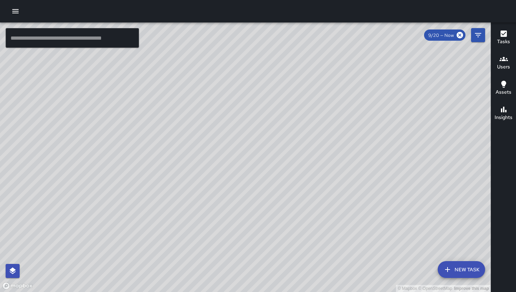
drag, startPoint x: 294, startPoint y: 252, endPoint x: 269, endPoint y: 143, distance: 110.9
click at [268, 146] on div "© Mapbox © OpenStreetMap Improve this map" at bounding box center [245, 157] width 491 height 270
click at [269, 143] on div "© Mapbox © OpenStreetMap Improve this map" at bounding box center [245, 157] width 491 height 270
drag, startPoint x: 426, startPoint y: 200, endPoint x: 312, endPoint y: 227, distance: 117.5
click at [319, 225] on div "© Mapbox © OpenStreetMap Improve this map" at bounding box center [245, 157] width 491 height 270
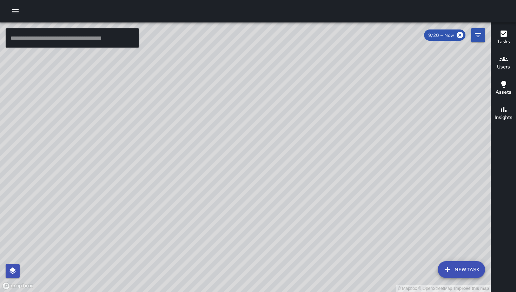
click at [312, 227] on div "© Mapbox © OpenStreetMap Improve this map" at bounding box center [245, 157] width 491 height 270
drag, startPoint x: 147, startPoint y: 222, endPoint x: 234, endPoint y: 200, distance: 89.8
click at [234, 200] on div "© Mapbox © OpenStreetMap Improve this map" at bounding box center [245, 157] width 491 height 270
click at [266, 125] on div "© Mapbox © OpenStreetMap Improve this map" at bounding box center [245, 157] width 491 height 270
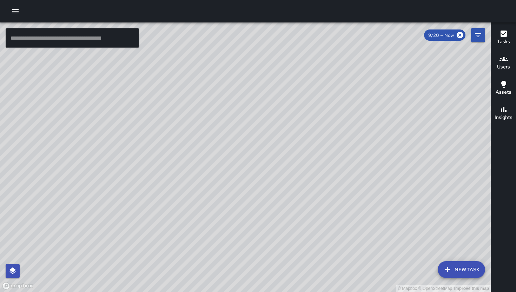
click at [298, 127] on div "© Mapbox © OpenStreetMap Improve this map" at bounding box center [245, 157] width 491 height 270
